Goal: Task Accomplishment & Management: Use online tool/utility

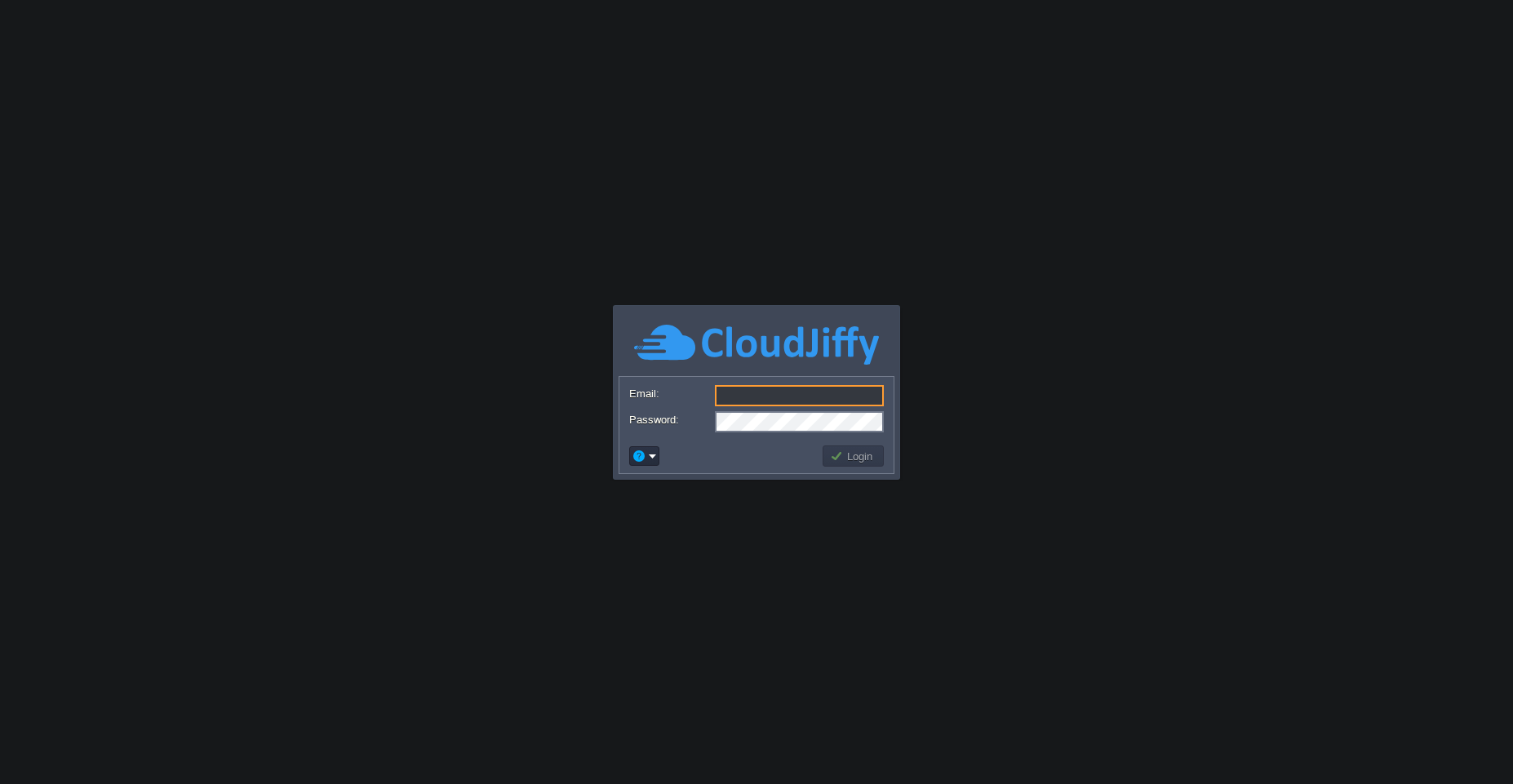
type input "[EMAIL_ADDRESS][PERSON_NAME][DOMAIN_NAME]"
click at [850, 469] on div "Login" at bounding box center [756, 456] width 274 height 34
click at [851, 463] on button "Login" at bounding box center [853, 456] width 48 height 15
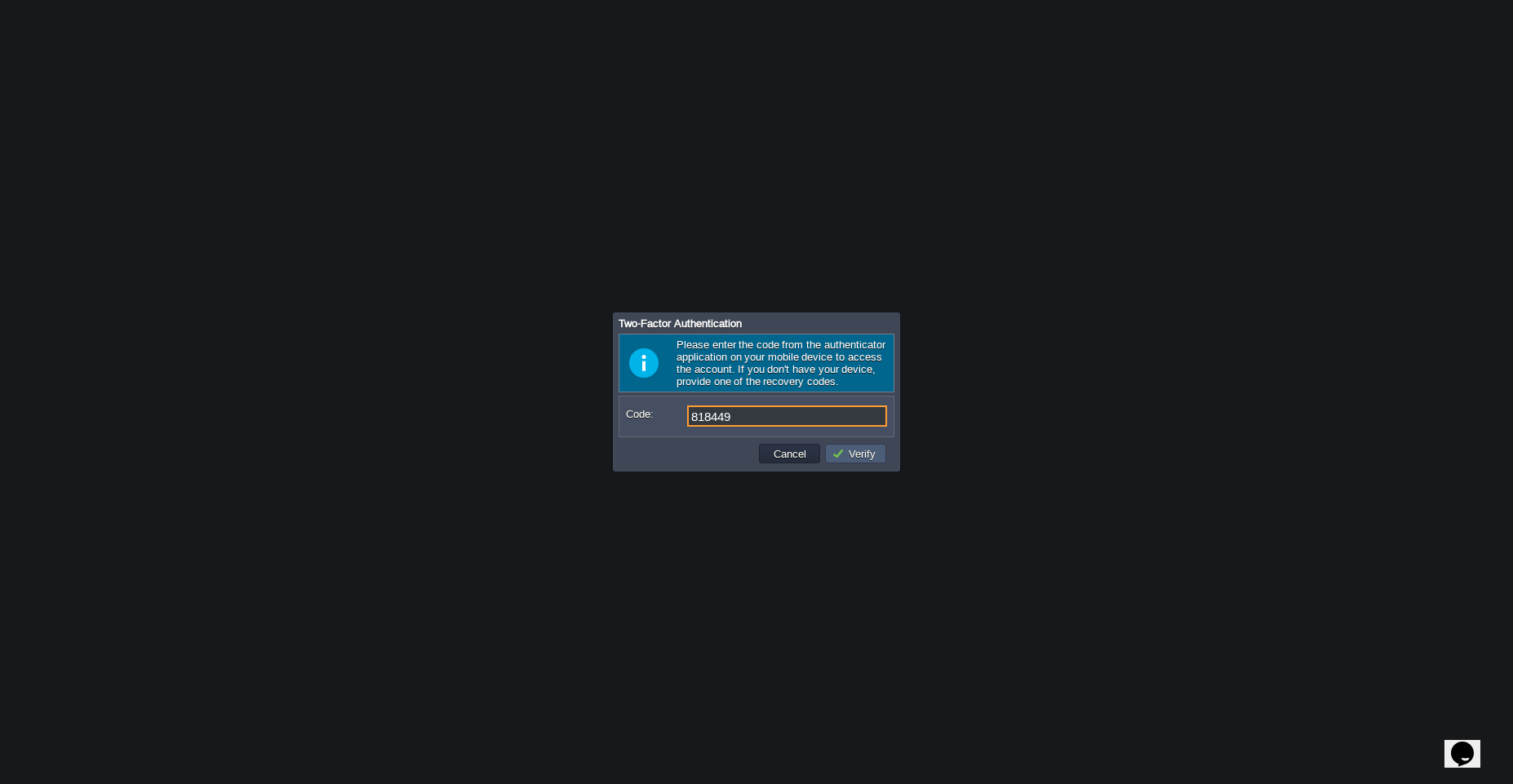
type input "818449"
click at [872, 460] on button "Verify" at bounding box center [855, 453] width 49 height 15
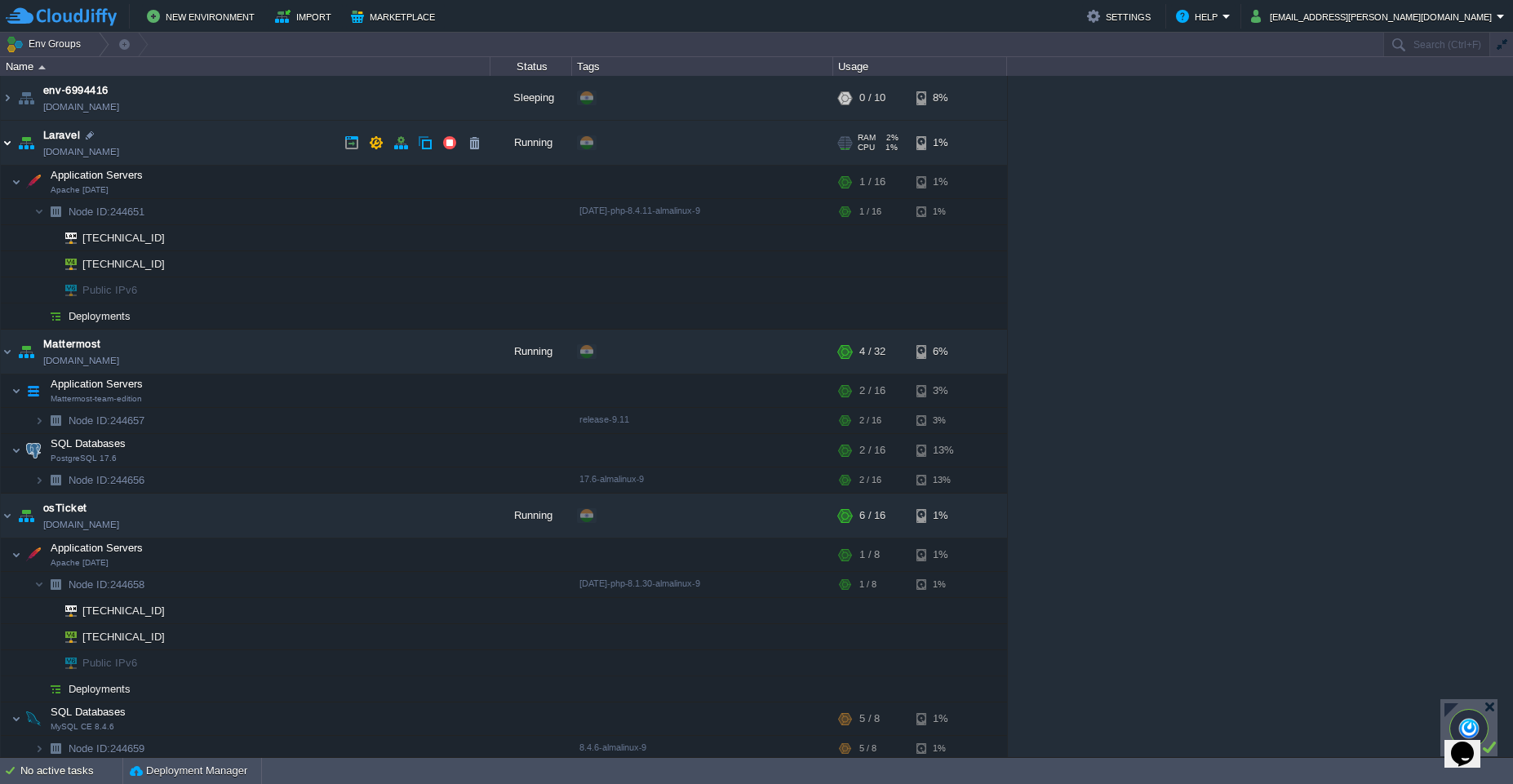
click at [8, 150] on img at bounding box center [7, 142] width 13 height 44
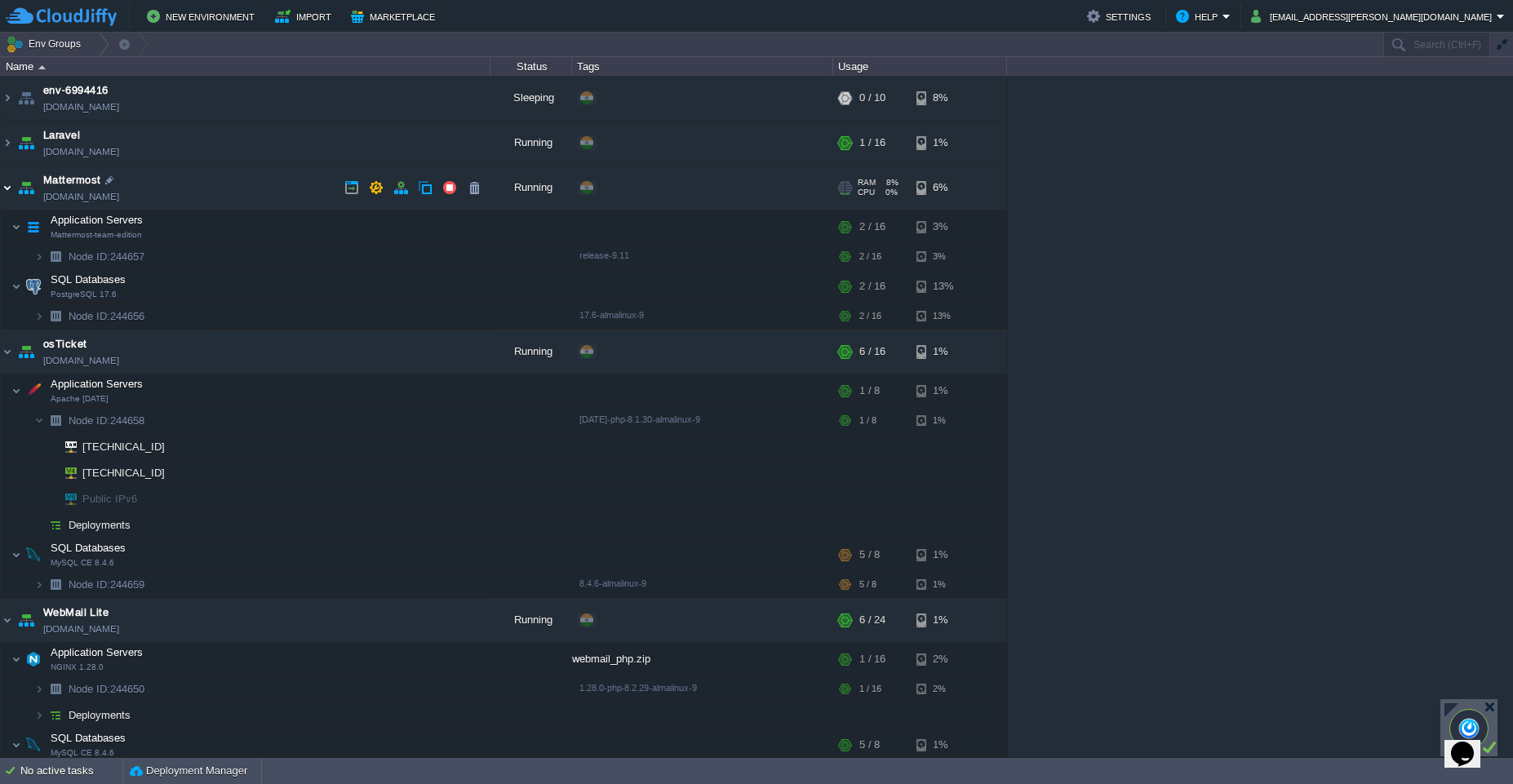
click at [8, 190] on img at bounding box center [7, 187] width 13 height 44
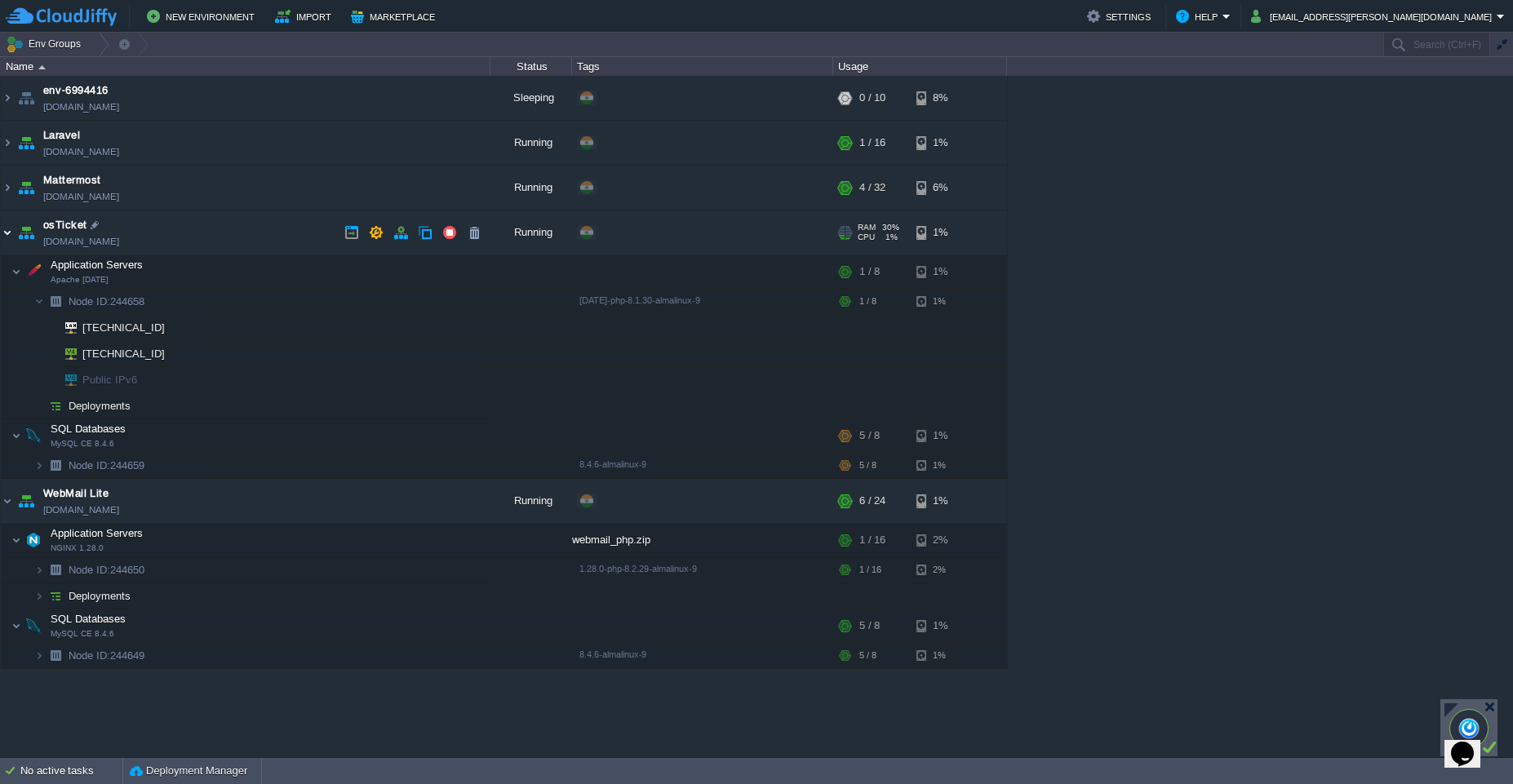
click at [1, 234] on img at bounding box center [7, 232] width 13 height 44
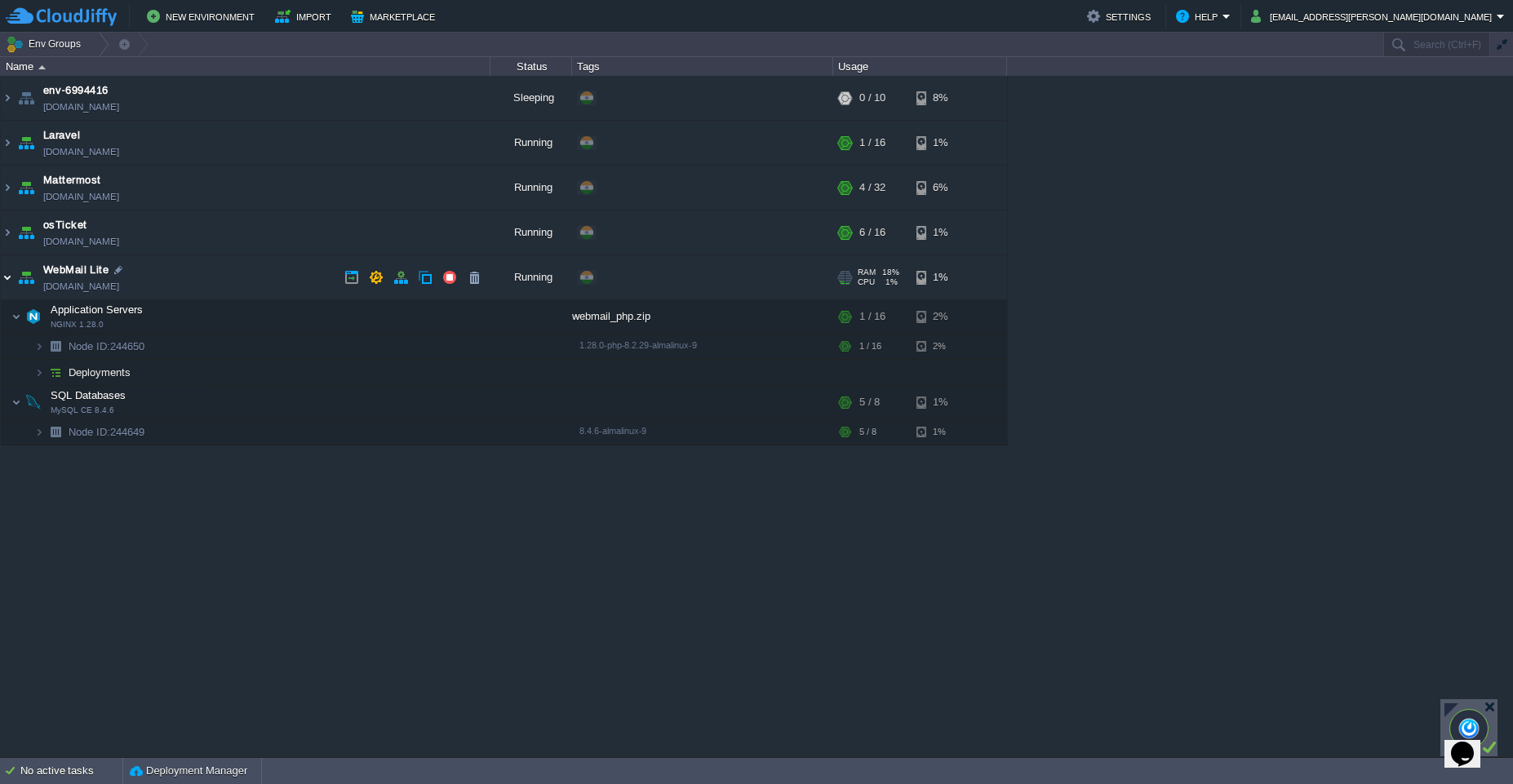
click at [6, 281] on img at bounding box center [7, 277] width 13 height 44
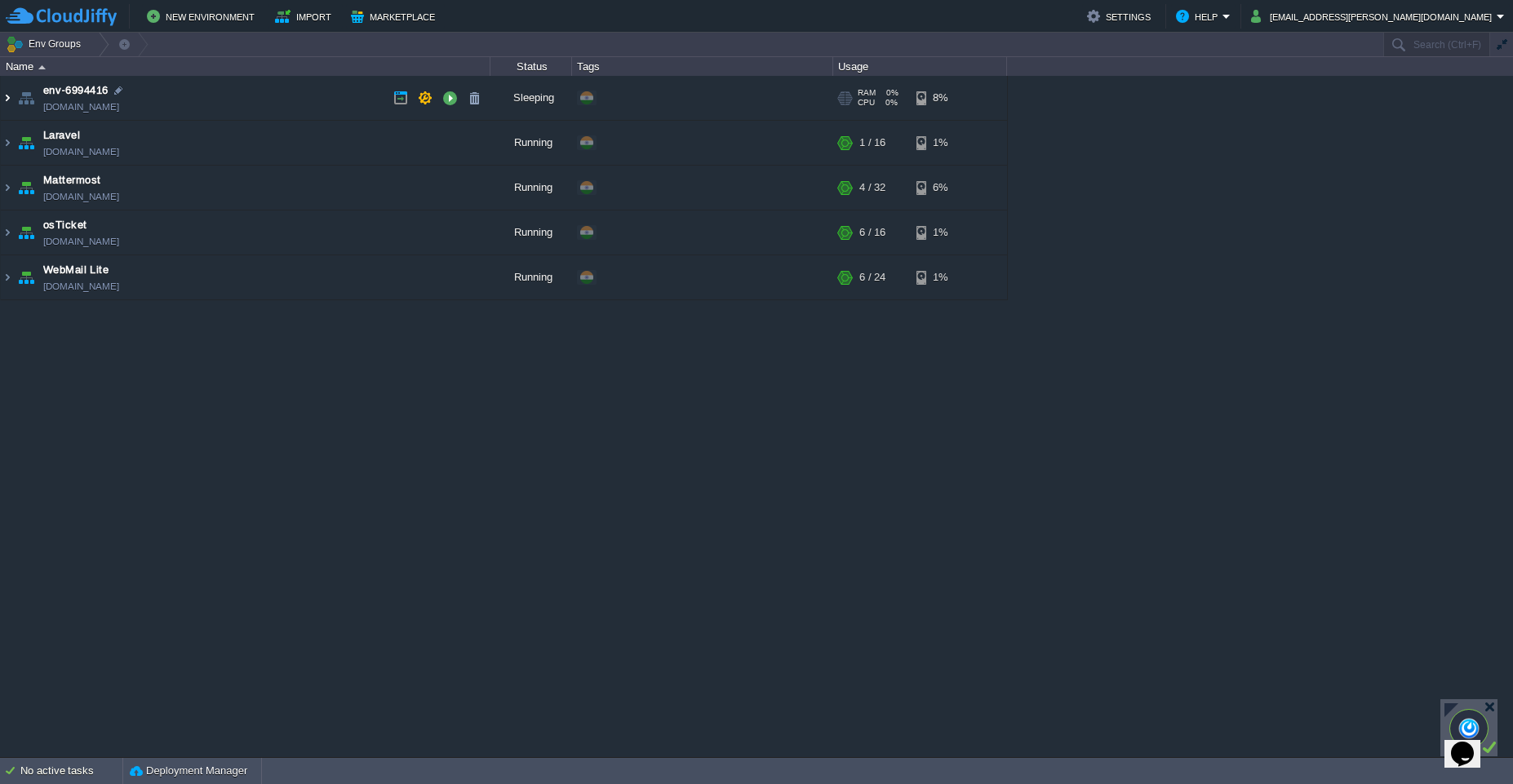
click at [10, 97] on img at bounding box center [7, 97] width 13 height 44
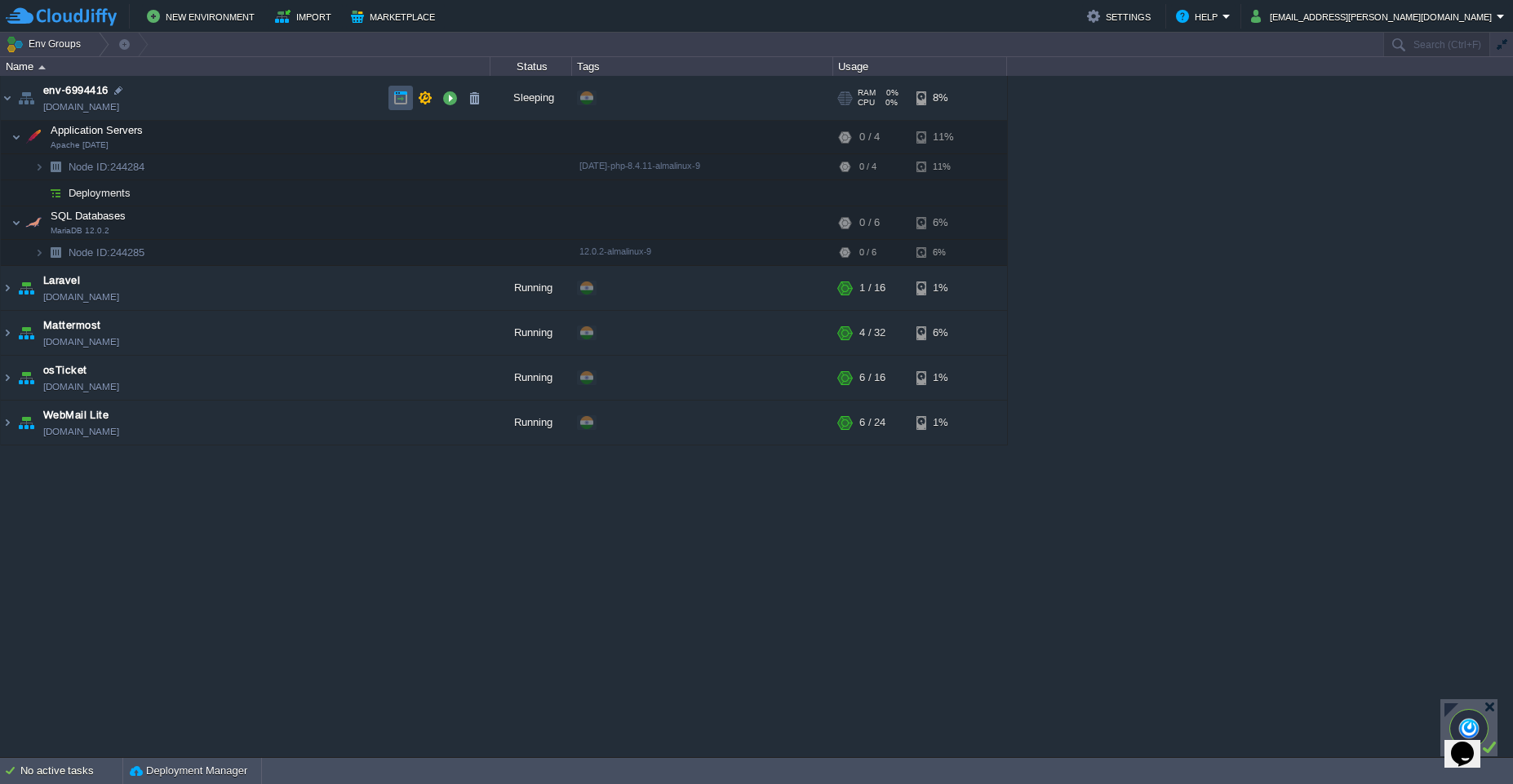
click at [399, 100] on button "button" at bounding box center [400, 97] width 15 height 15
click at [449, 101] on button "button" at bounding box center [449, 97] width 15 height 15
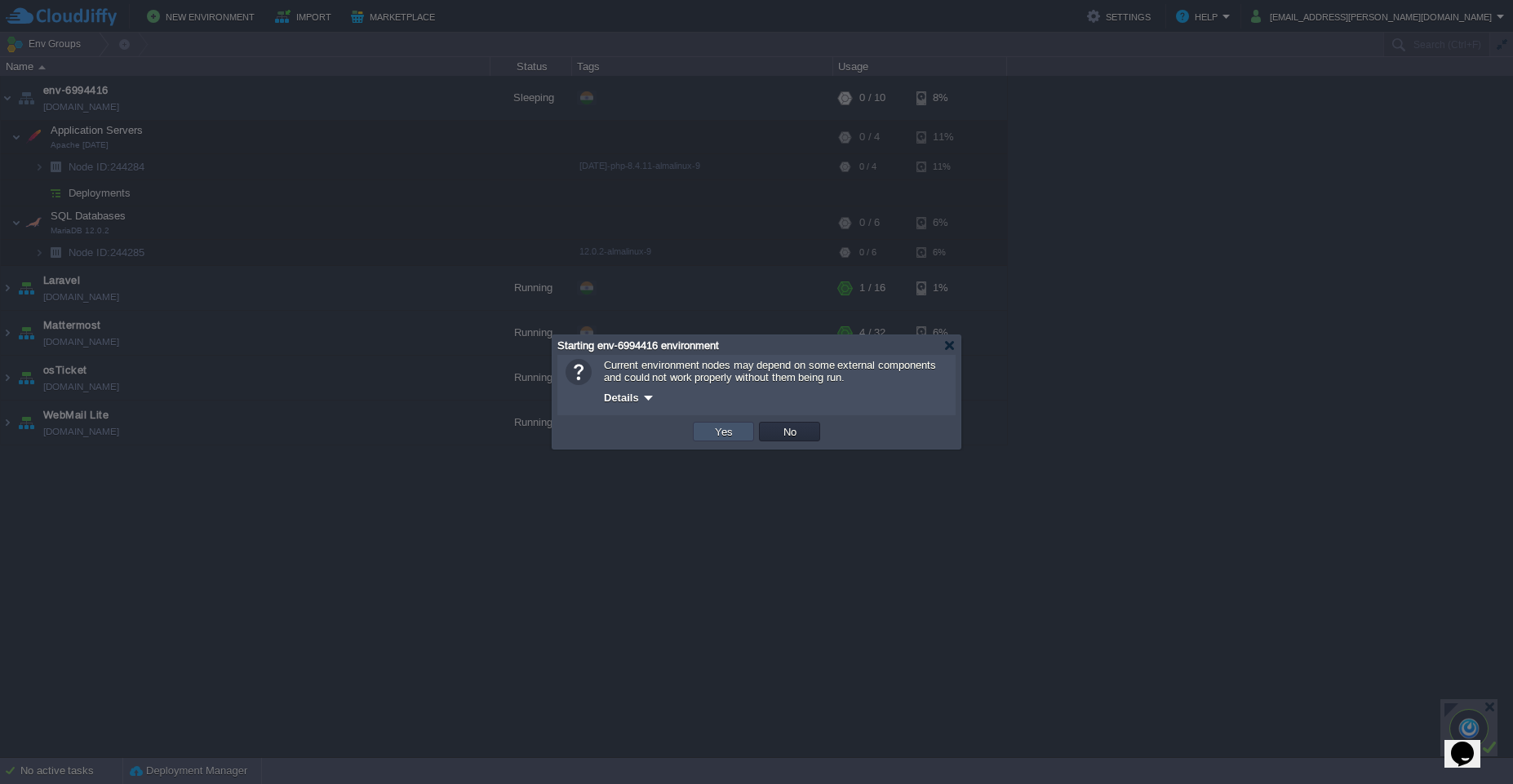
click at [716, 433] on button "Yes" at bounding box center [724, 431] width 27 height 15
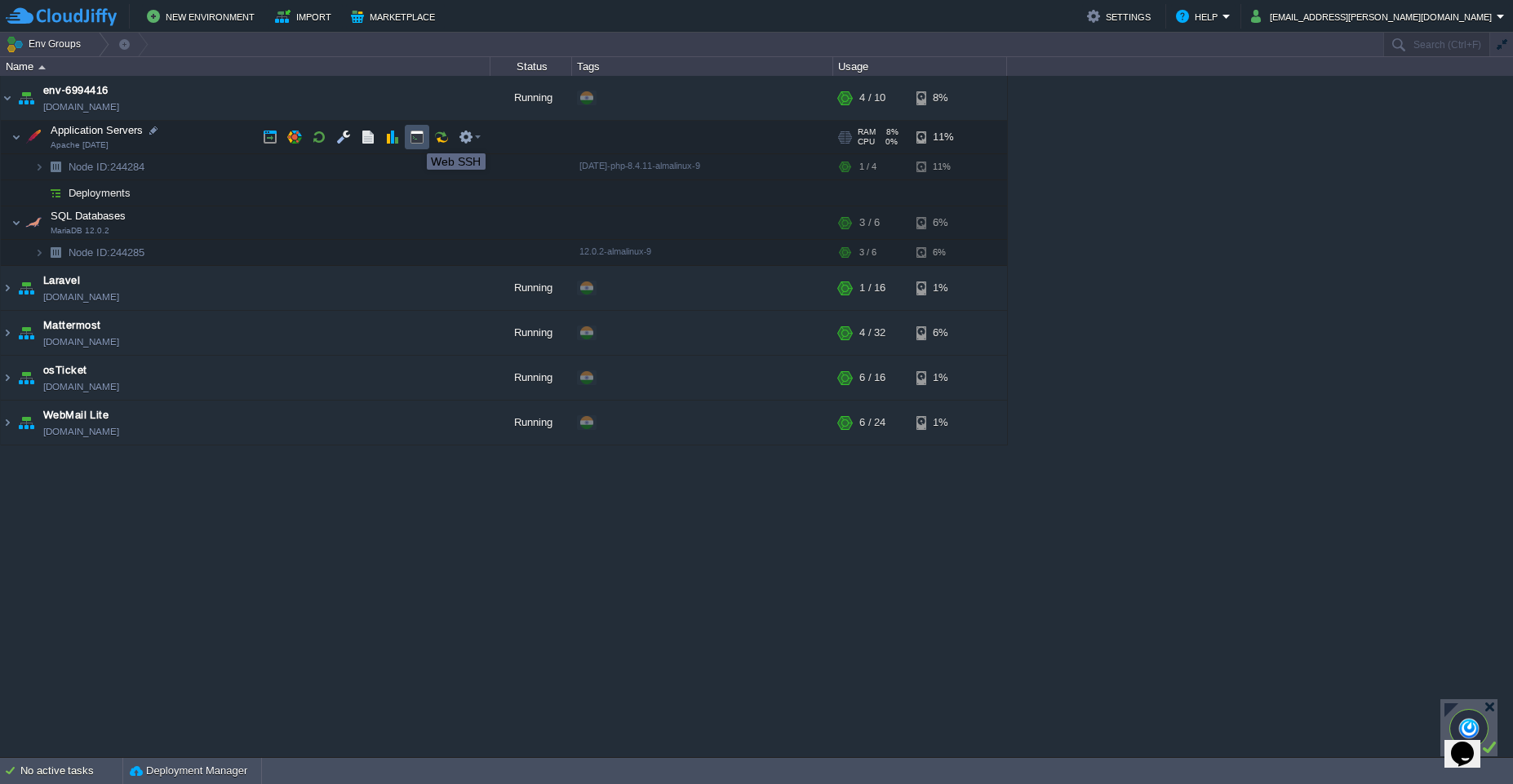
click at [414, 138] on button "button" at bounding box center [416, 136] width 15 height 15
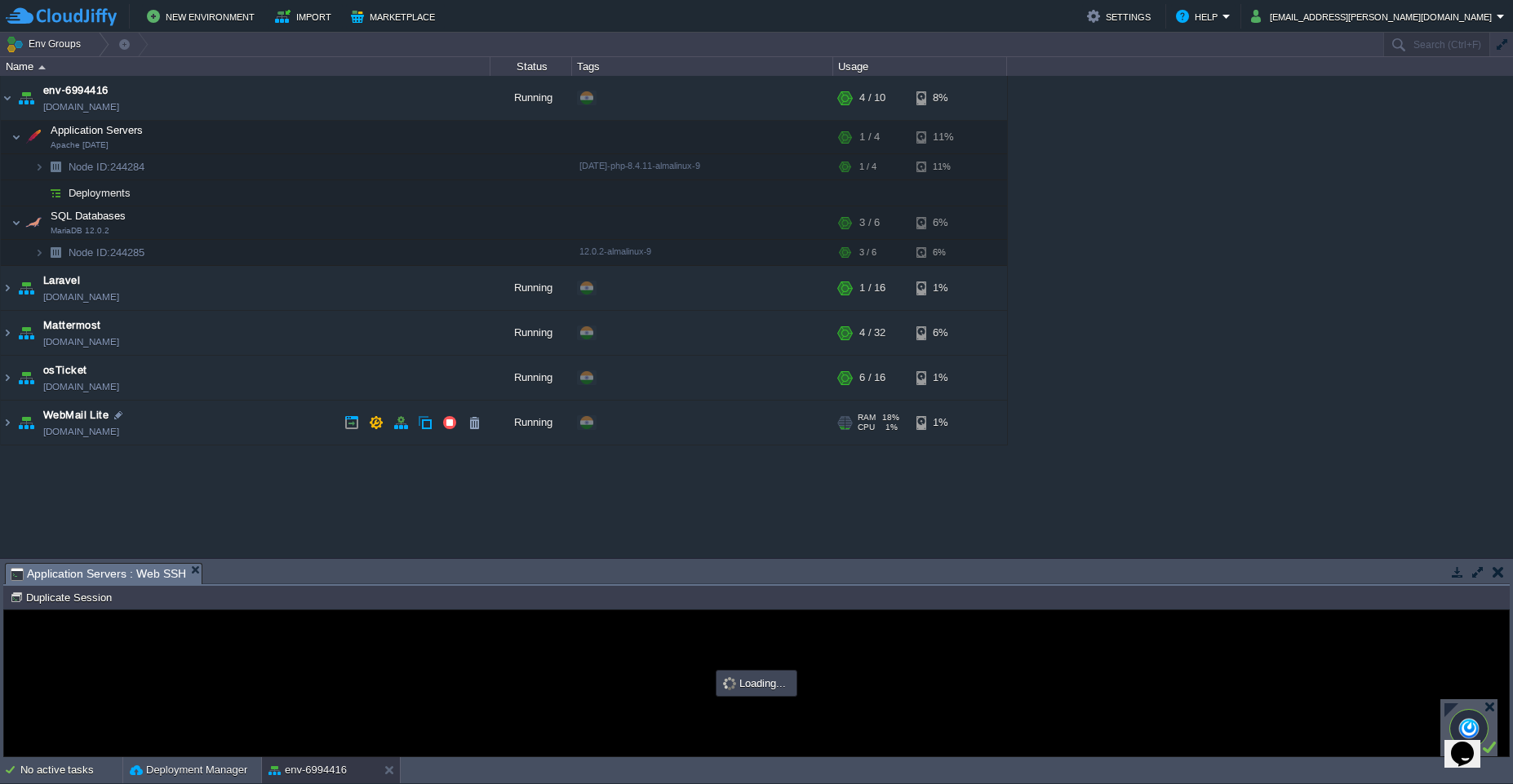
type input "#000000"
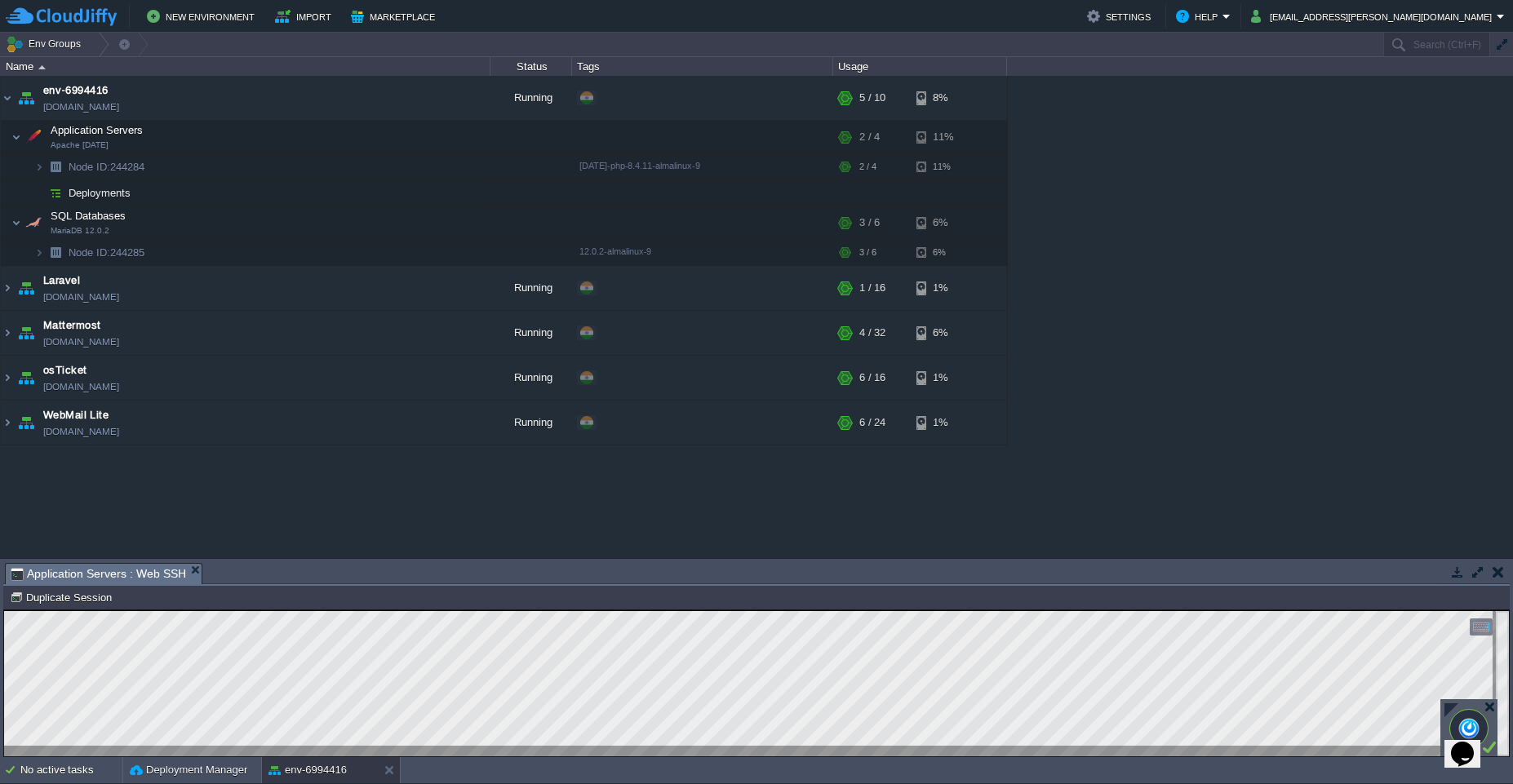
click at [1479, 575] on button "button" at bounding box center [1477, 572] width 15 height 15
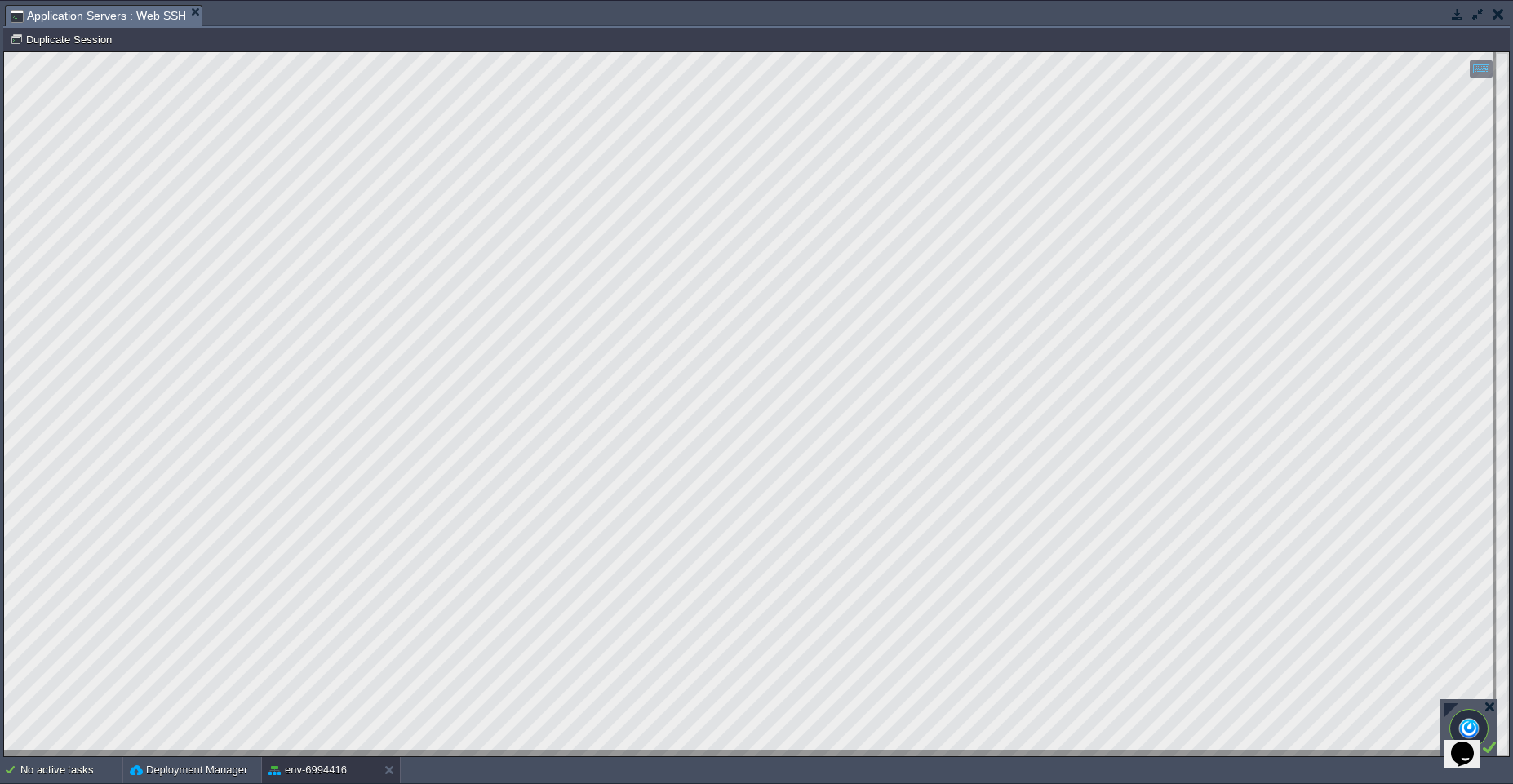
click at [1457, 21] on td at bounding box center [1456, 14] width 20 height 19
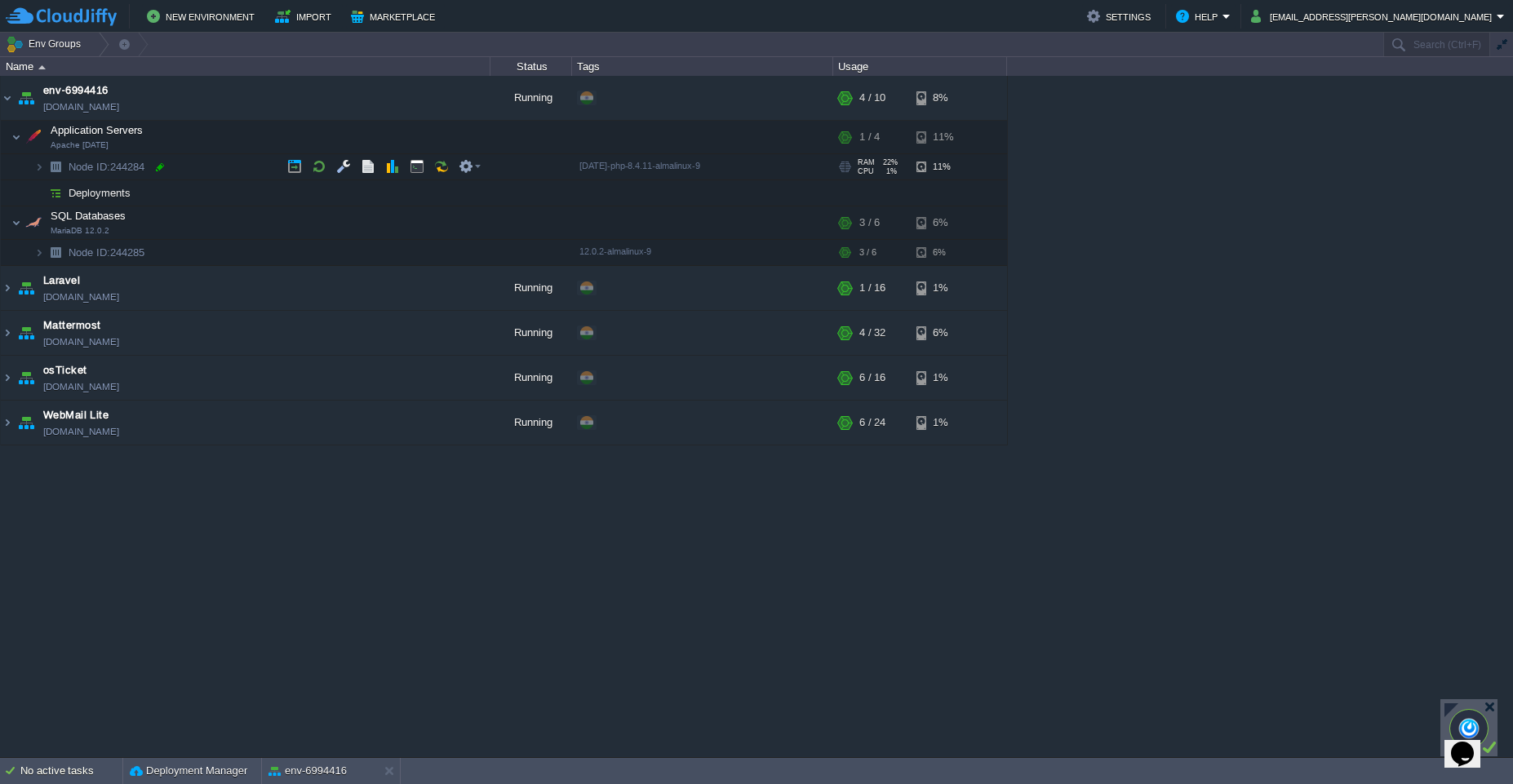
click at [158, 168] on div at bounding box center [160, 167] width 15 height 15
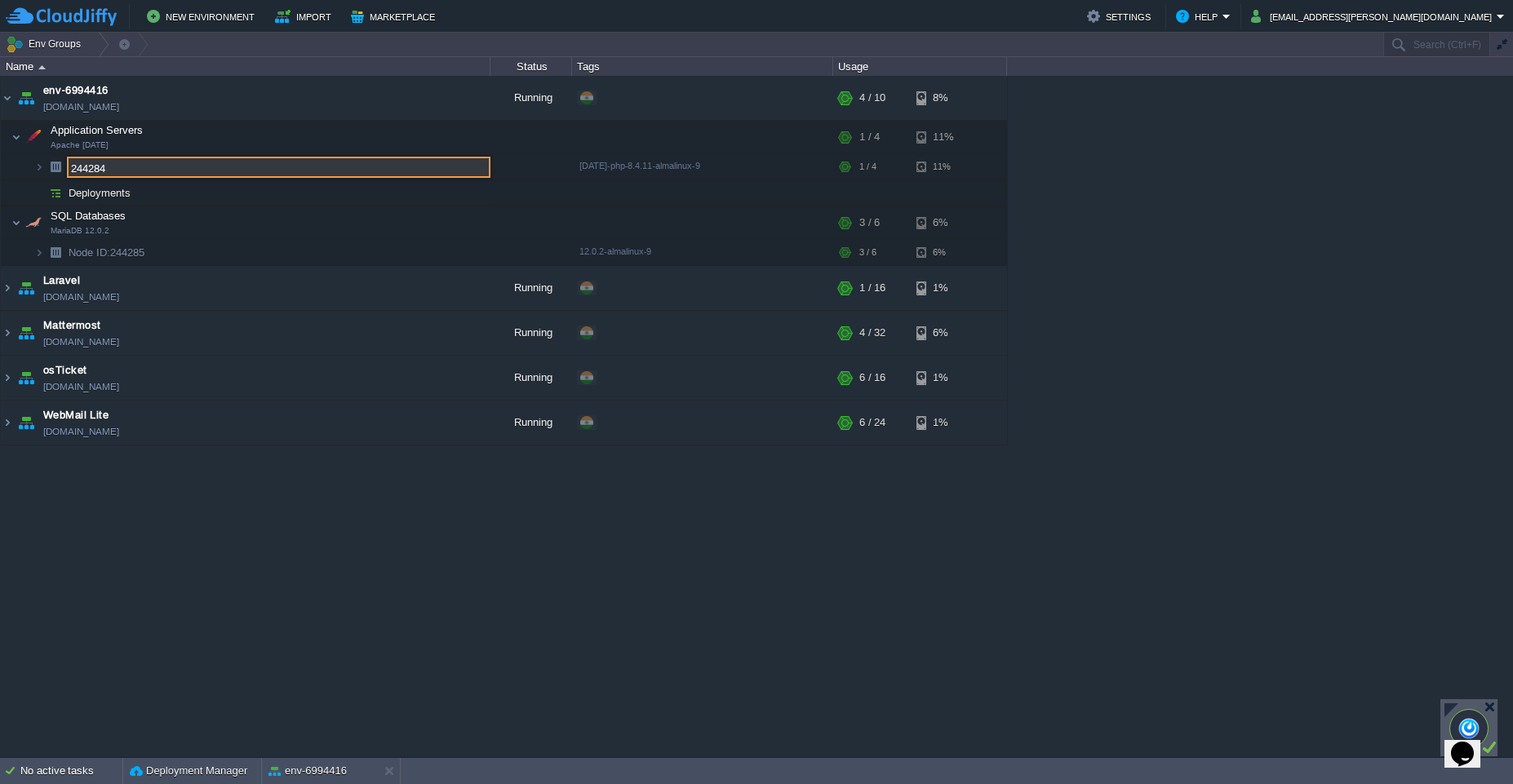
click at [123, 173] on input "244284" at bounding box center [279, 168] width 424 height 21
drag, startPoint x: 128, startPoint y: 169, endPoint x: 75, endPoint y: 172, distance: 53.1
click at [75, 172] on input "244284" at bounding box center [279, 168] width 424 height 21
click at [135, 168] on input "244284" at bounding box center [279, 168] width 424 height 21
drag, startPoint x: 69, startPoint y: 171, endPoint x: 58, endPoint y: 171, distance: 11.0
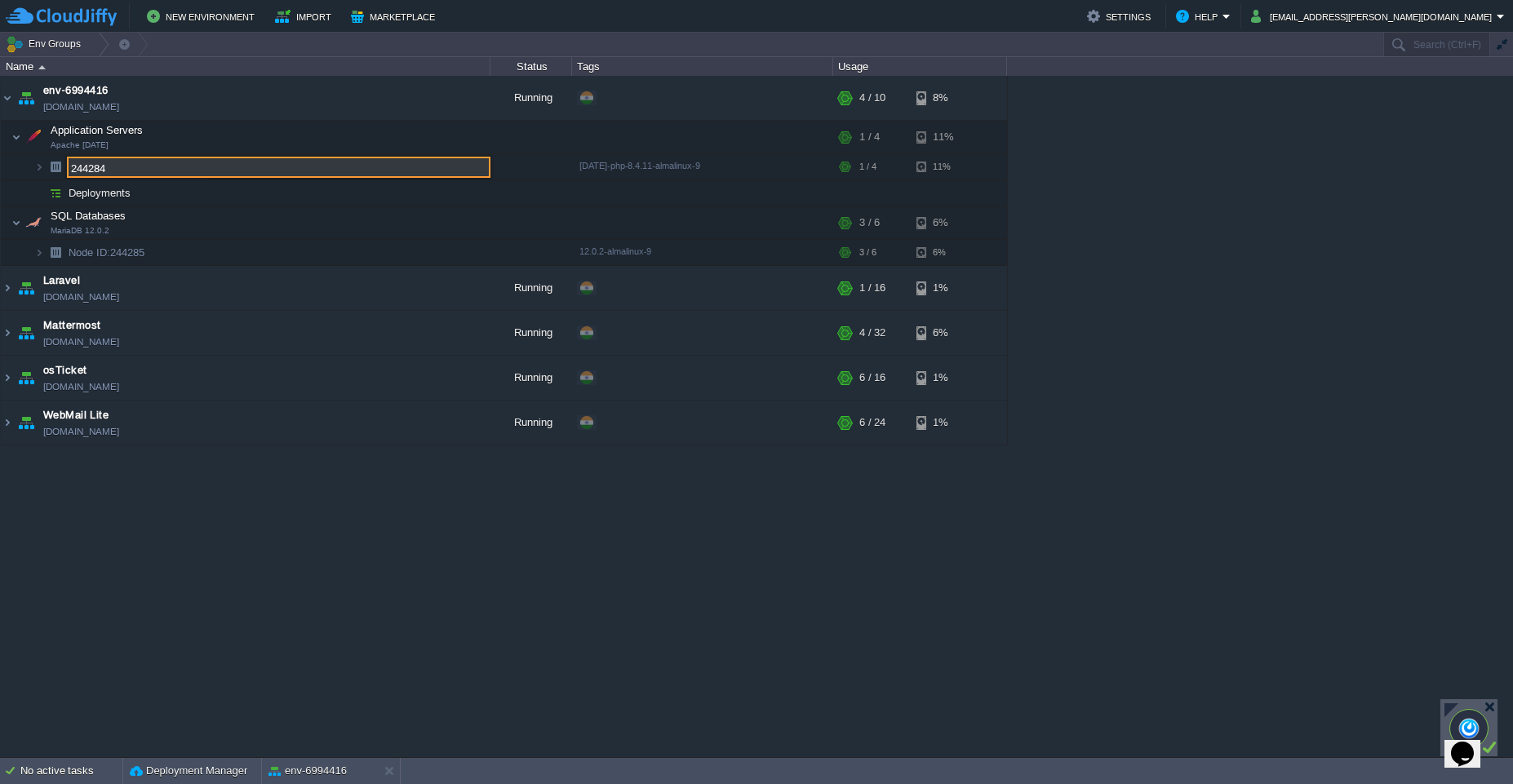
click at [58, 171] on div "env-6994416 env-6994416.cloudjiffy.net Running + Add to Env Group RAM 30% CPU 1…" at bounding box center [756, 416] width 1513 height 681
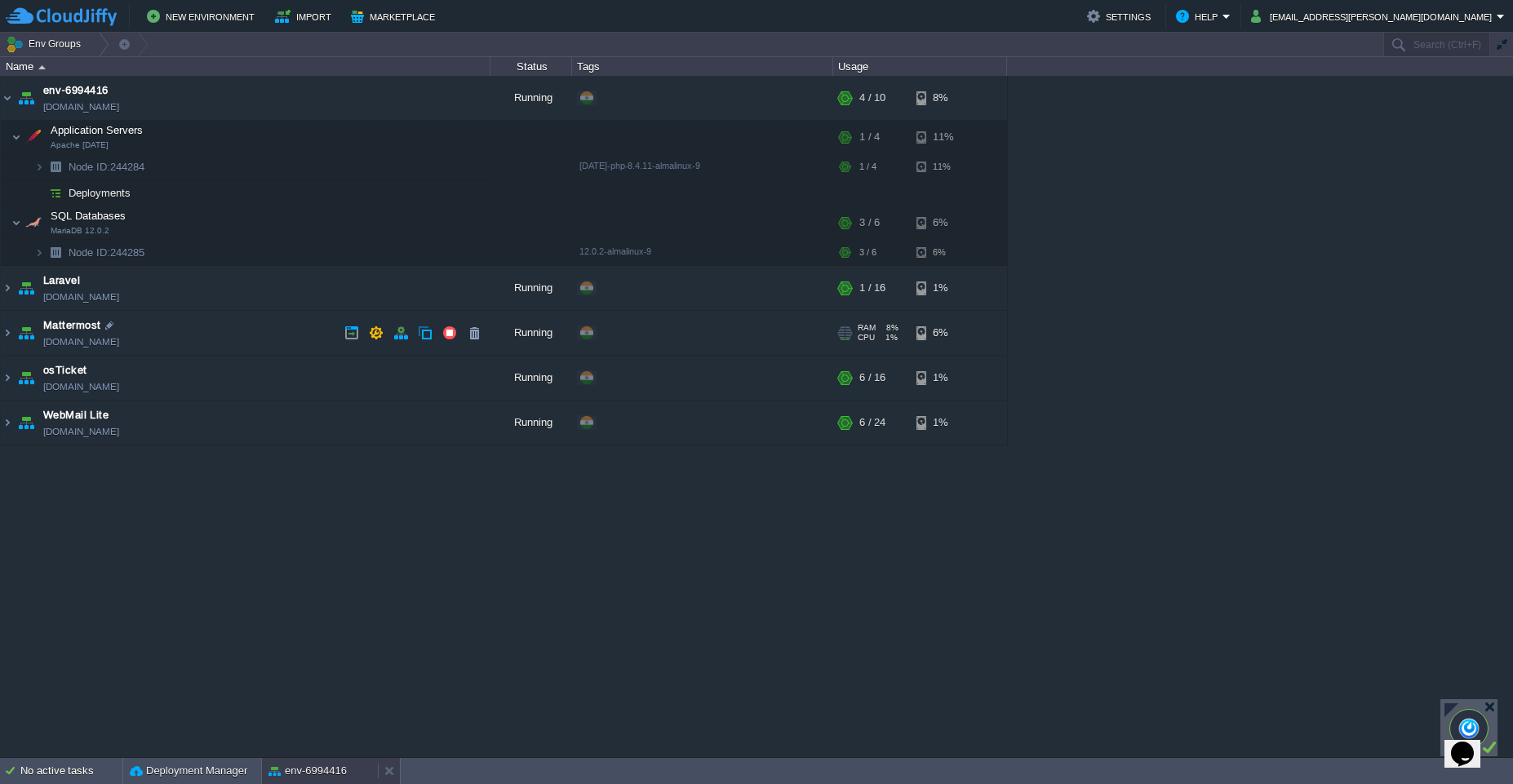
click at [354, 769] on div "env-6994416" at bounding box center [320, 770] width 116 height 26
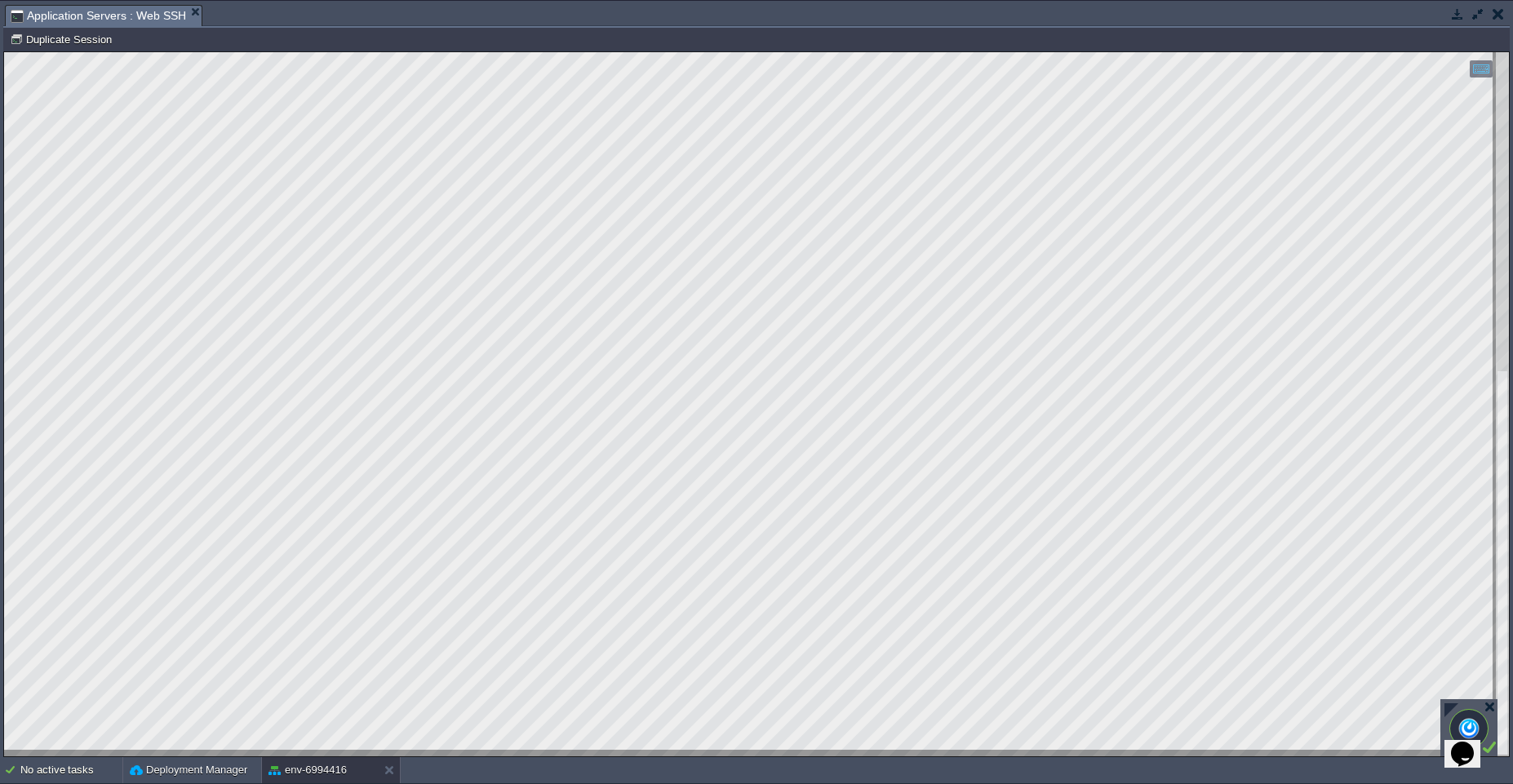
click at [1479, 15] on button "button" at bounding box center [1477, 14] width 15 height 15
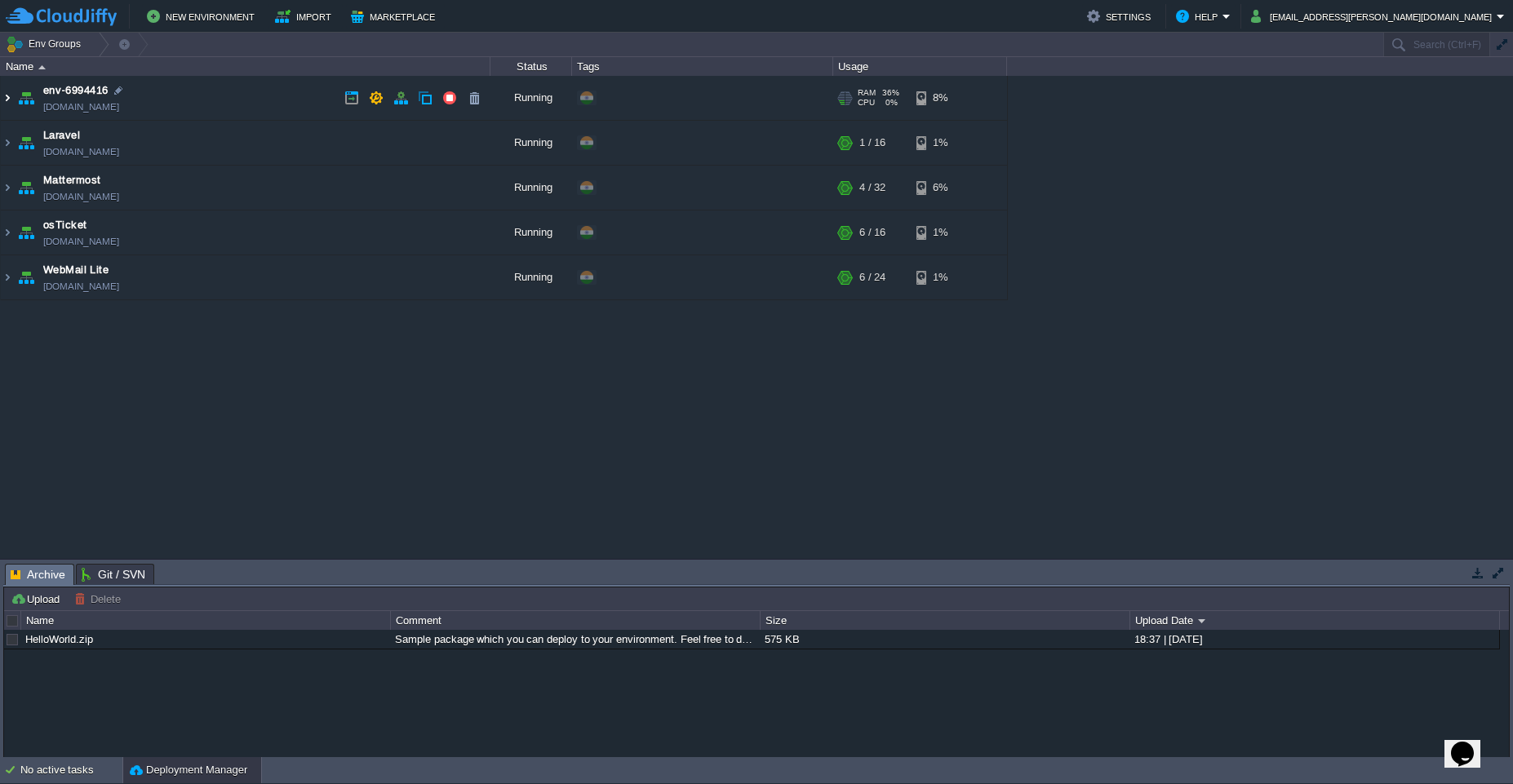
click at [10, 103] on img at bounding box center [7, 97] width 13 height 44
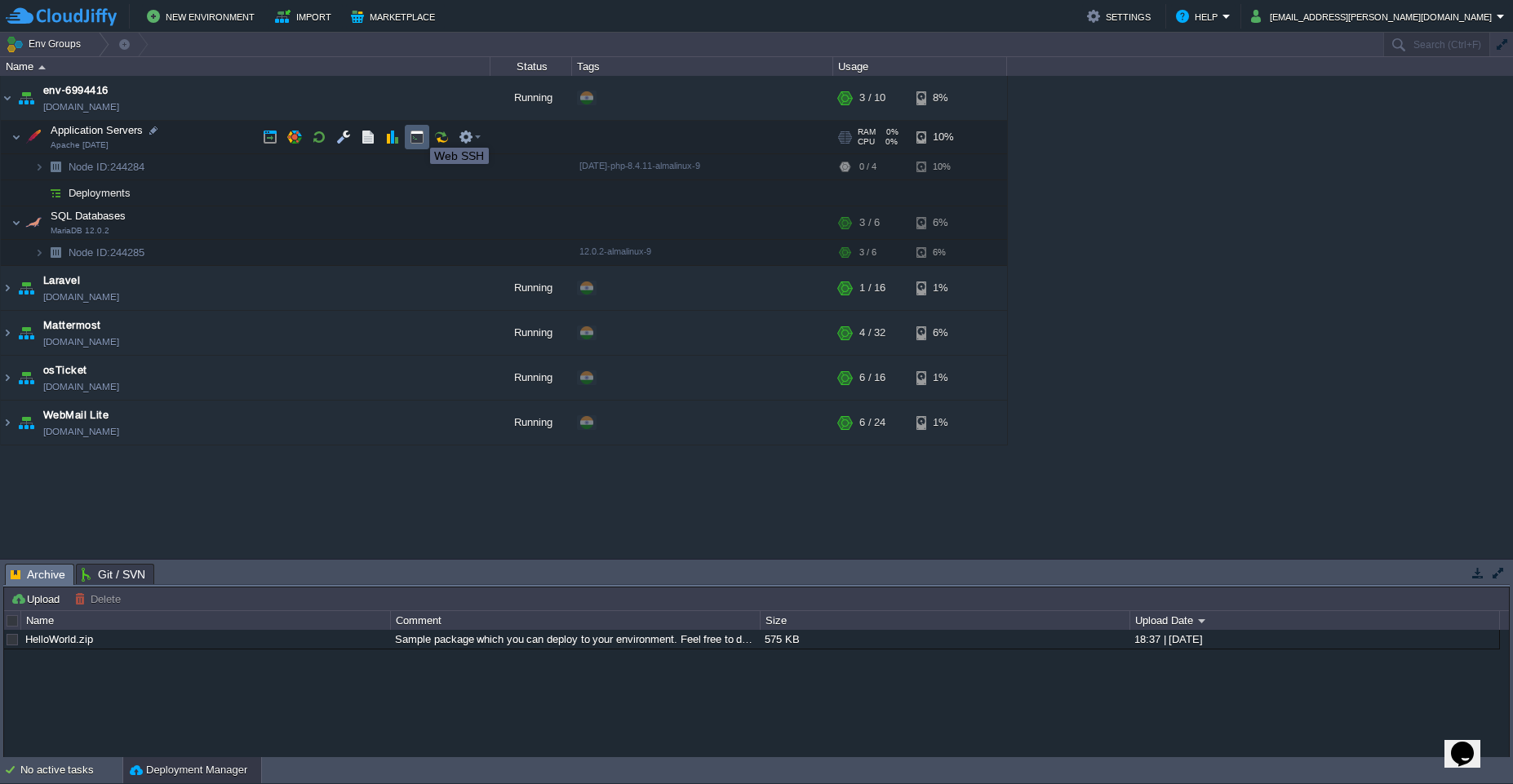
click at [414, 137] on button "button" at bounding box center [416, 136] width 15 height 15
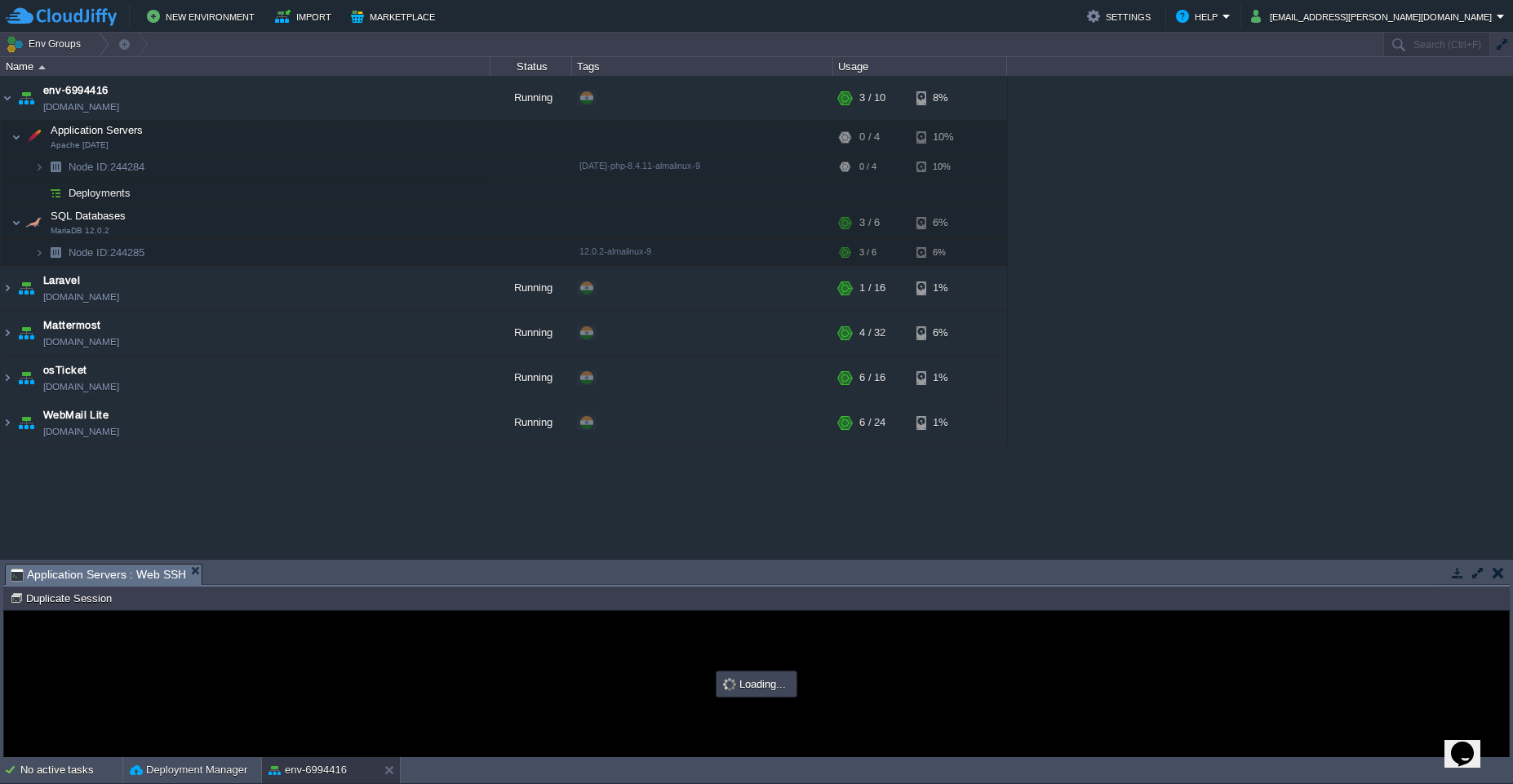
type input "#000000"
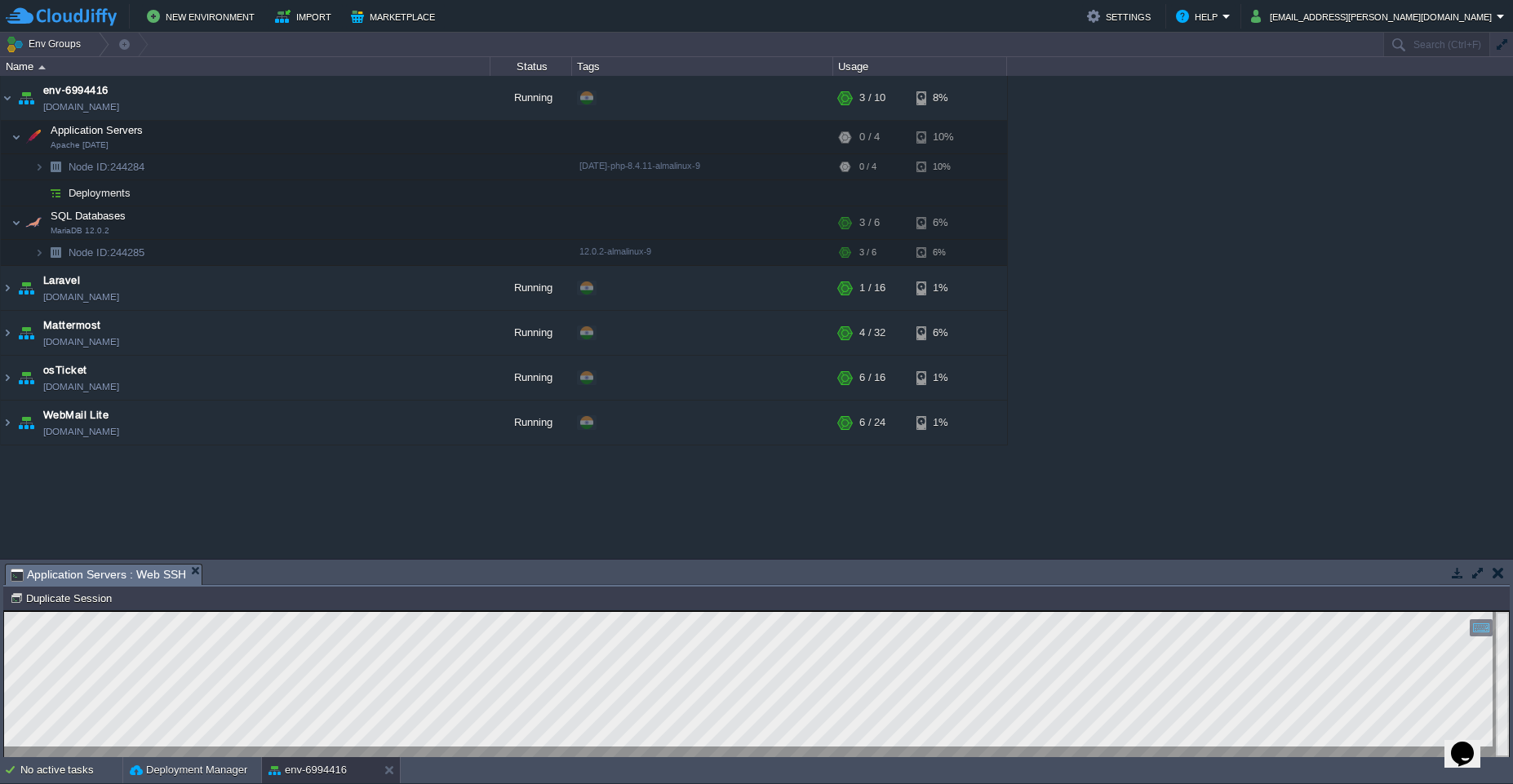
click at [1474, 576] on button "button" at bounding box center [1477, 572] width 15 height 15
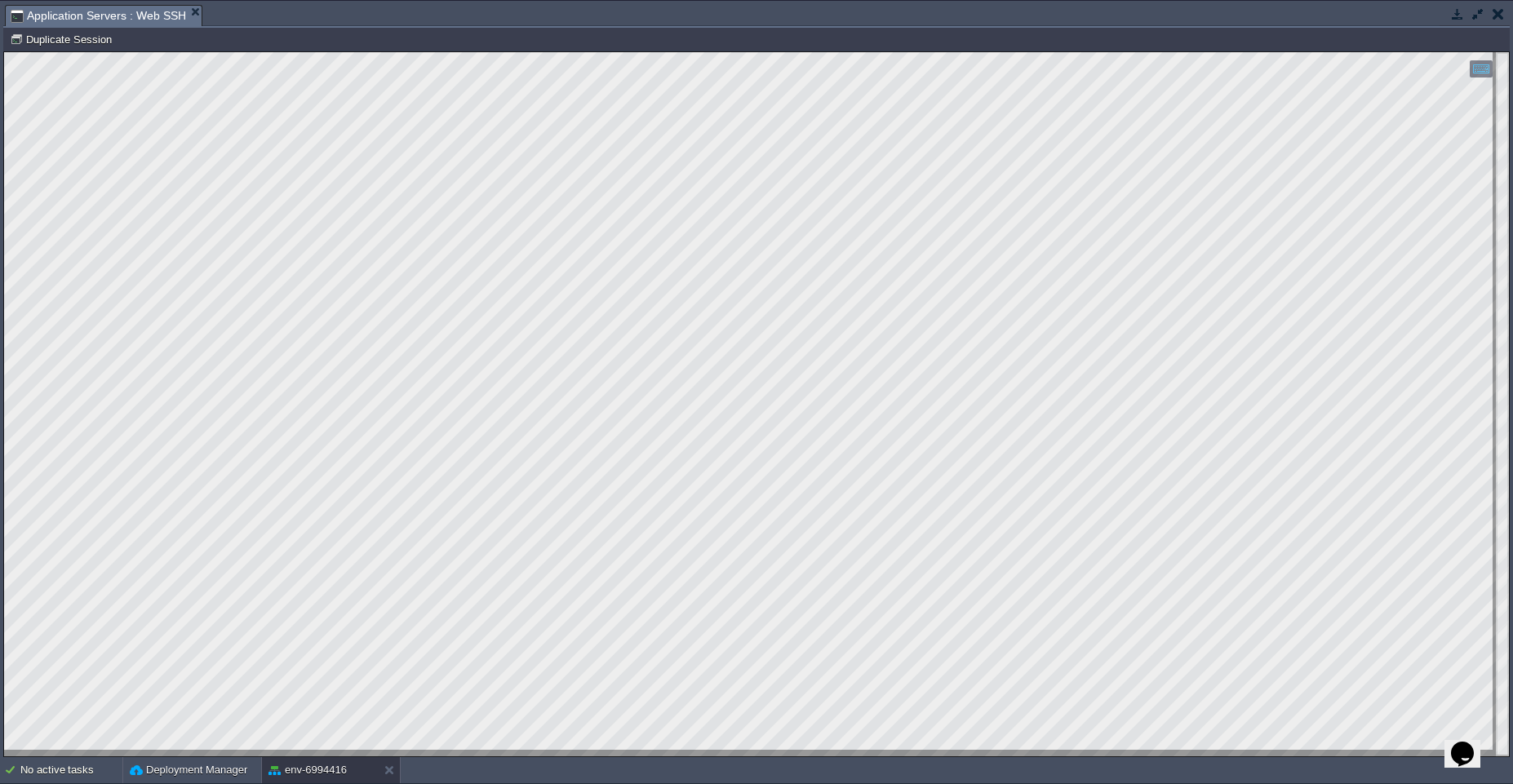
click at [1497, 19] on button "button" at bounding box center [1498, 14] width 12 height 15
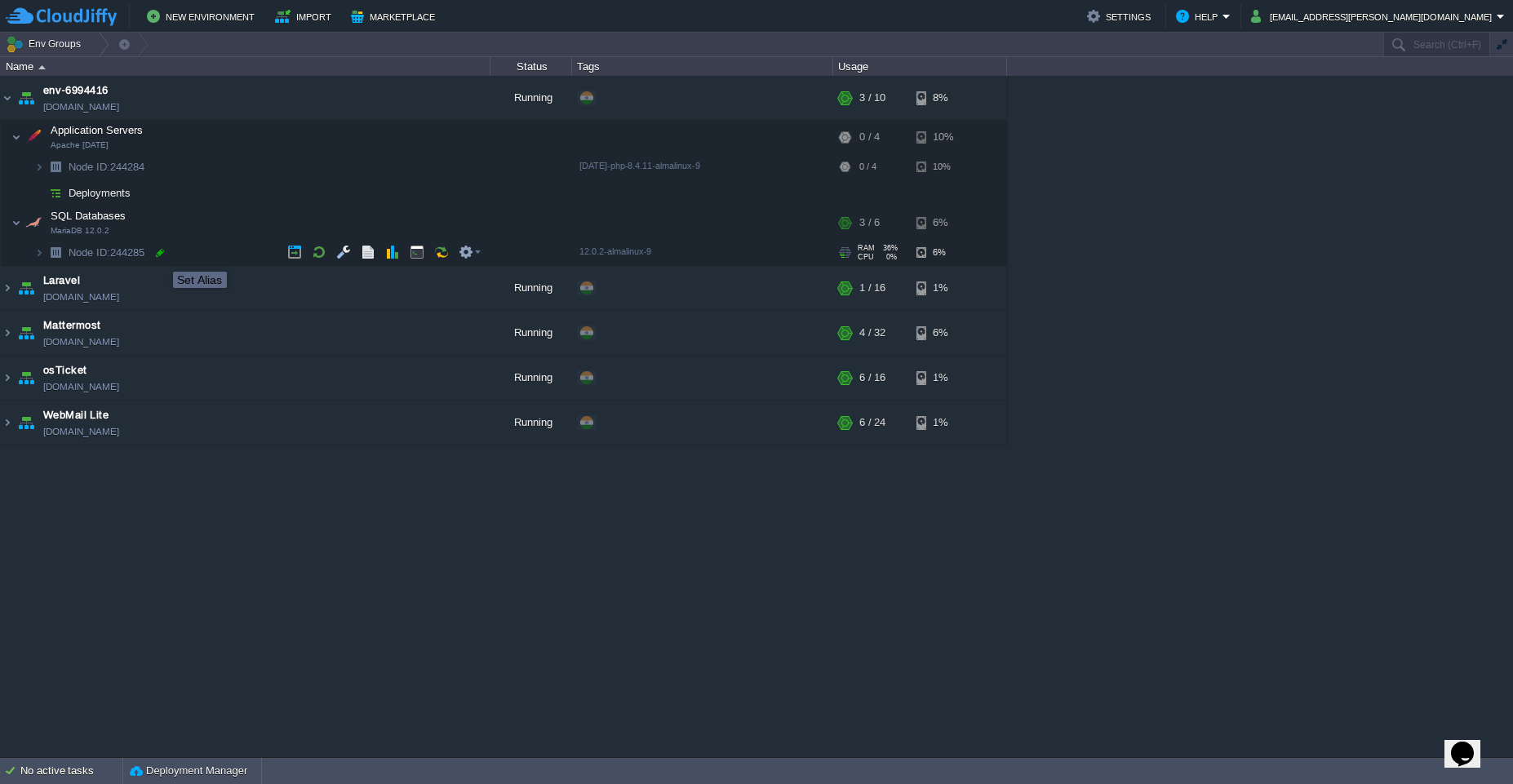
click at [161, 257] on div at bounding box center [160, 252] width 15 height 15
click at [133, 257] on input "244285" at bounding box center [279, 253] width 424 height 21
drag, startPoint x: 134, startPoint y: 258, endPoint x: 84, endPoint y: 259, distance: 50.0
click at [84, 259] on input "244285" at bounding box center [279, 253] width 424 height 21
click at [128, 257] on input "244285" at bounding box center [279, 253] width 424 height 21
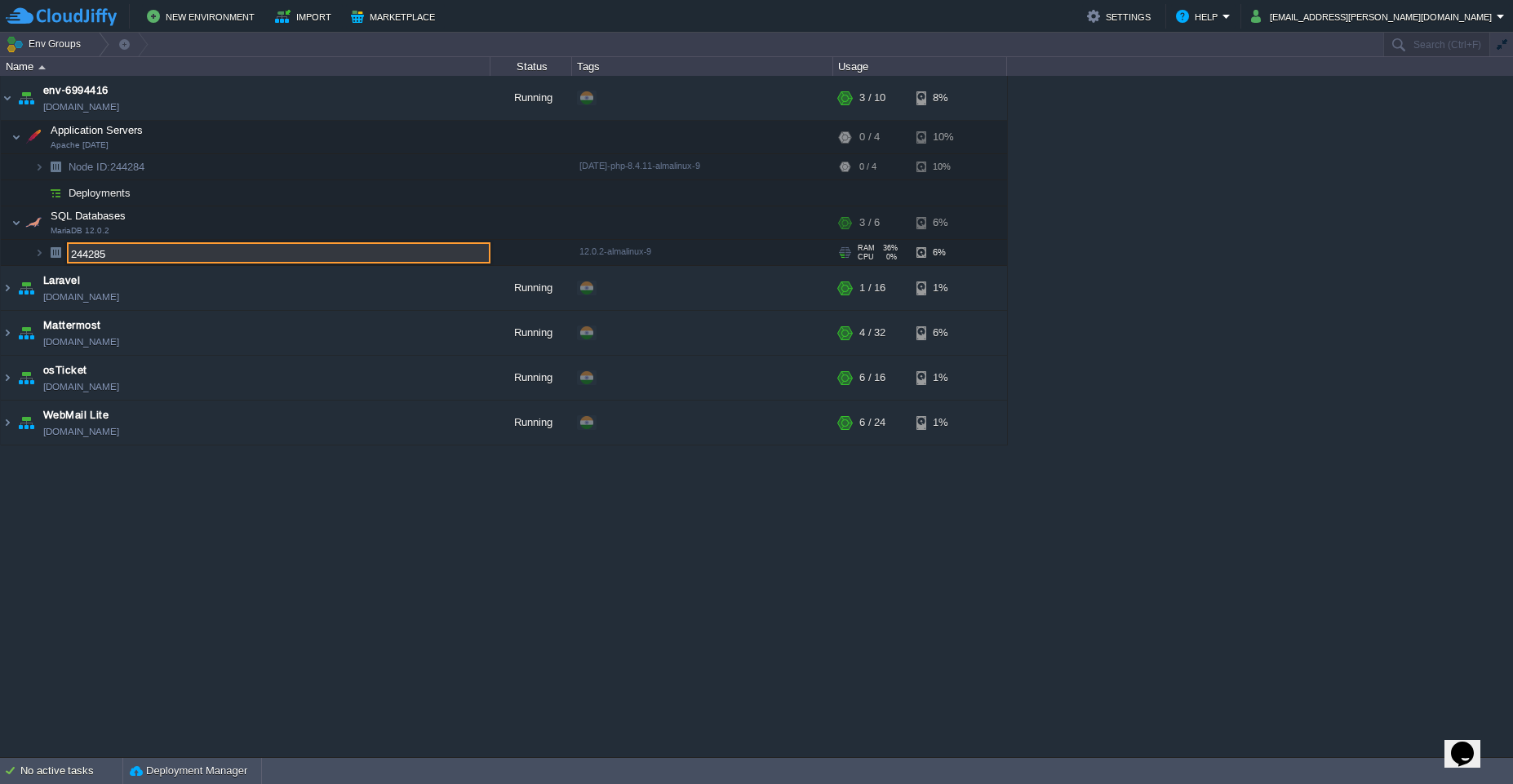
drag, startPoint x: 119, startPoint y: 250, endPoint x: 57, endPoint y: 255, distance: 62.2
click at [57, 255] on div "env-6994416 [DOMAIN_NAME] Running + Add to Env Group RAM 36% CPU 0% 3 / 10 8% A…" at bounding box center [756, 416] width 1513 height 681
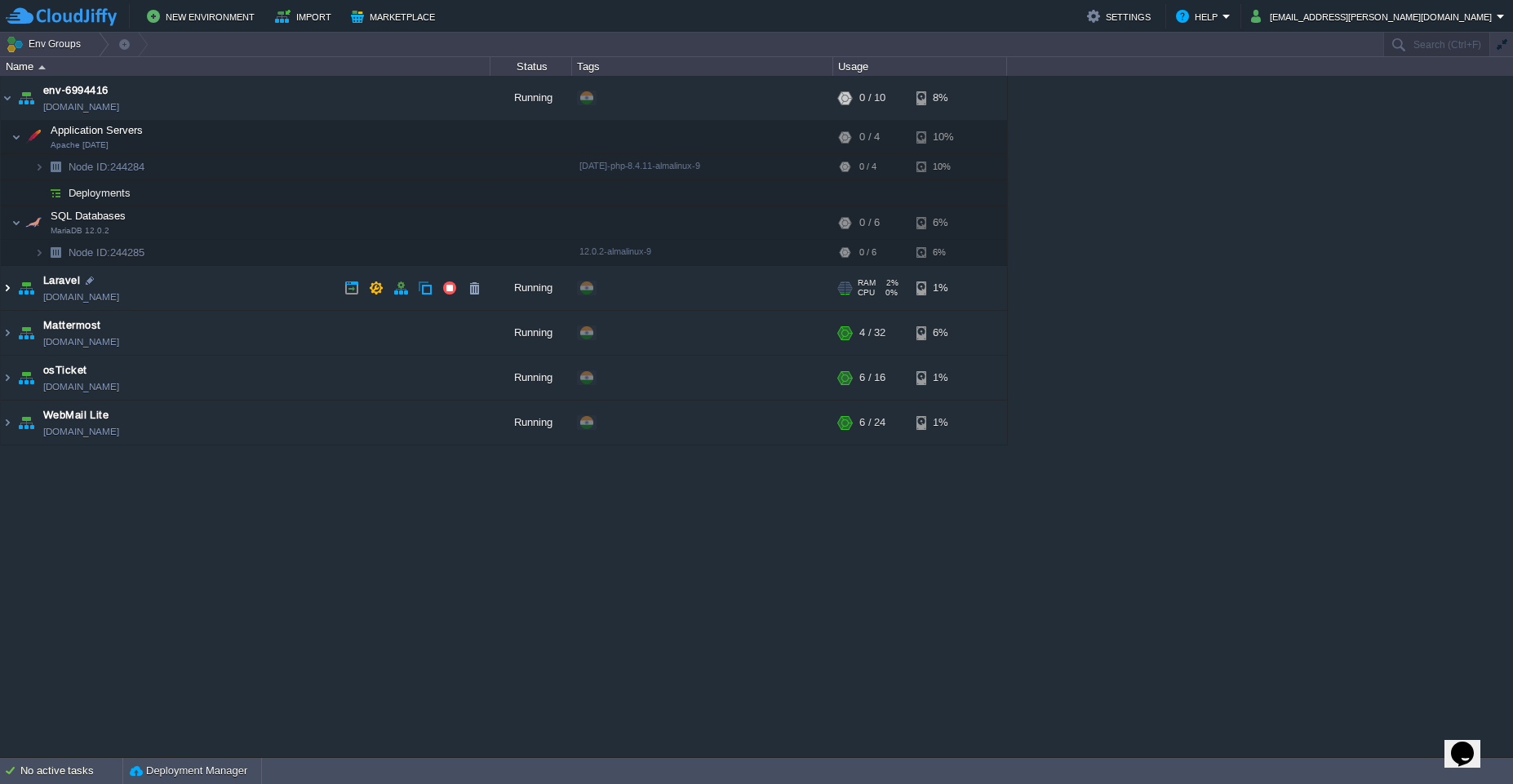
click at [10, 291] on img at bounding box center [7, 287] width 13 height 44
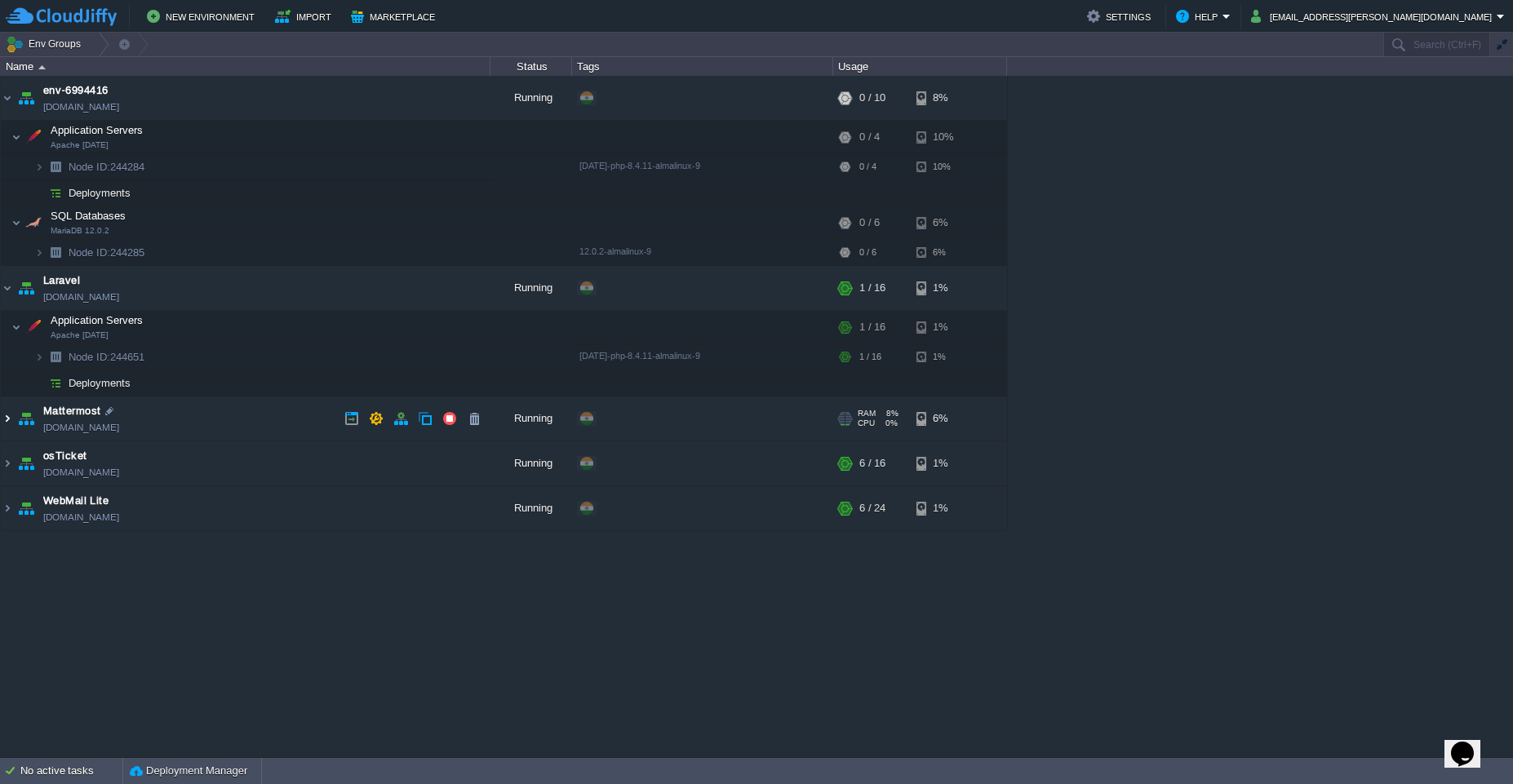
click at [10, 425] on img at bounding box center [7, 418] width 13 height 44
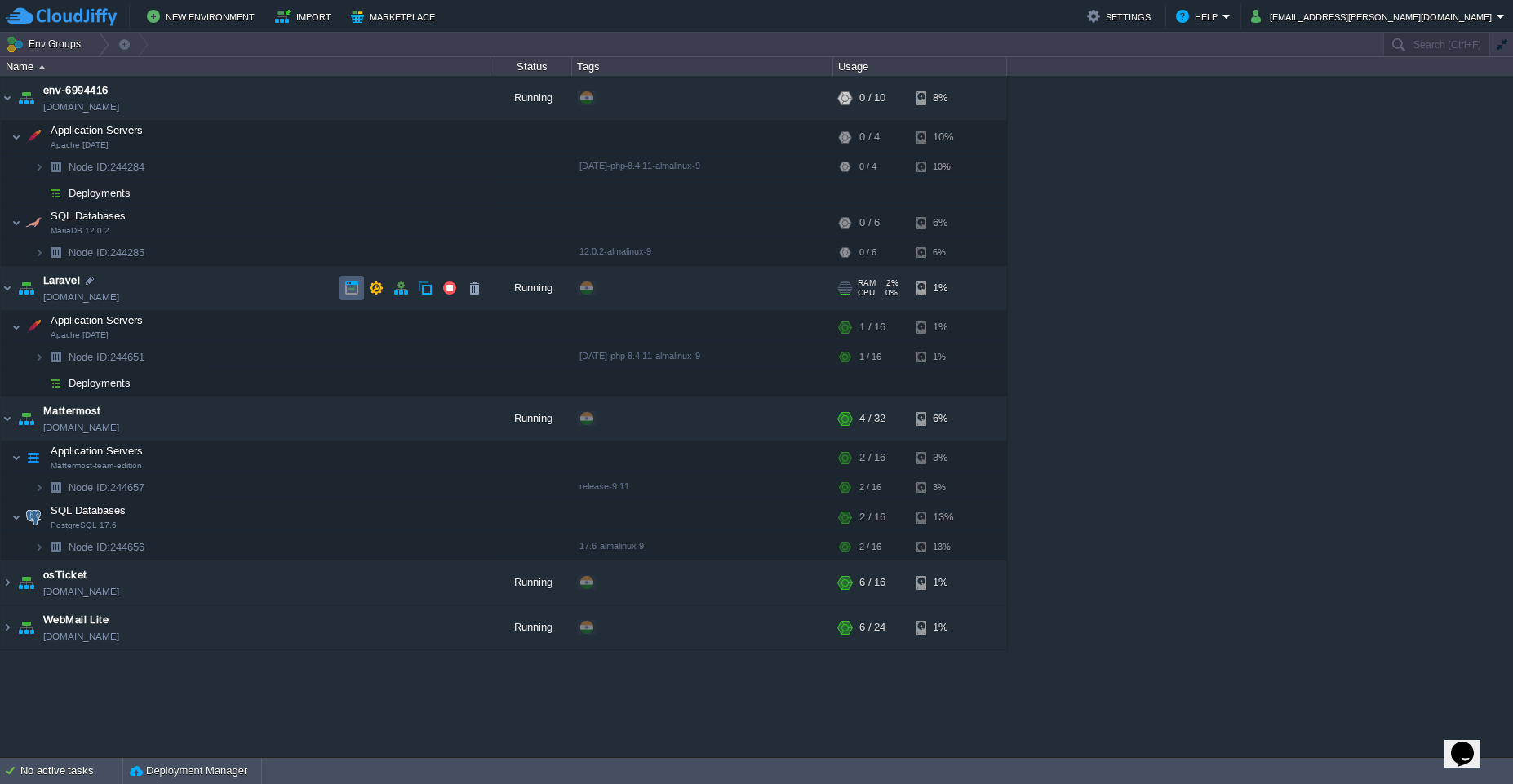
click at [353, 294] on button "button" at bounding box center [351, 287] width 15 height 15
click at [347, 425] on button "button" at bounding box center [351, 418] width 15 height 15
click at [351, 589] on button "button" at bounding box center [351, 581] width 15 height 15
click at [351, 638] on td at bounding box center [351, 627] width 24 height 24
click at [10, 635] on img at bounding box center [7, 626] width 13 height 44
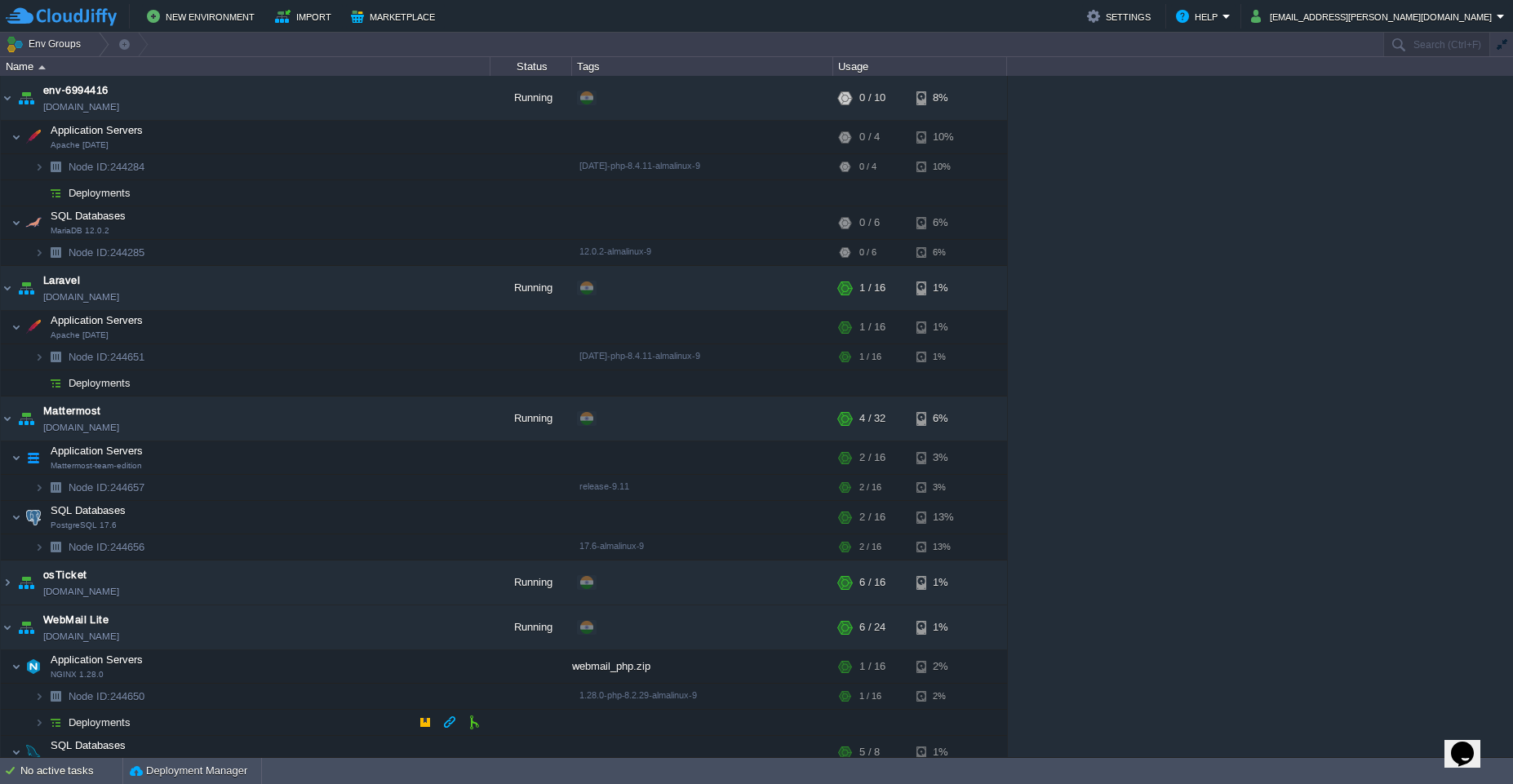
scroll to position [38, 0]
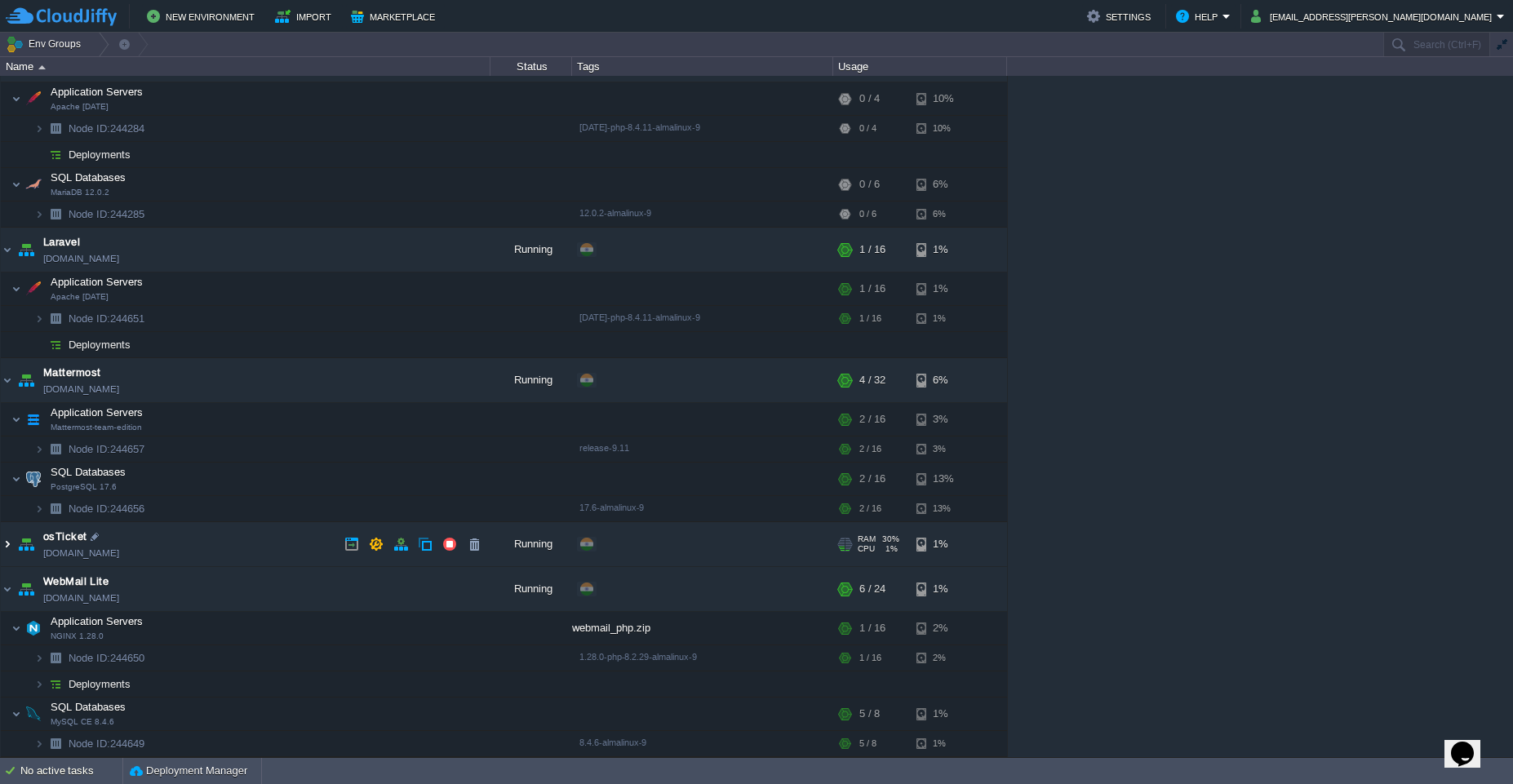
click at [4, 551] on img at bounding box center [7, 543] width 13 height 44
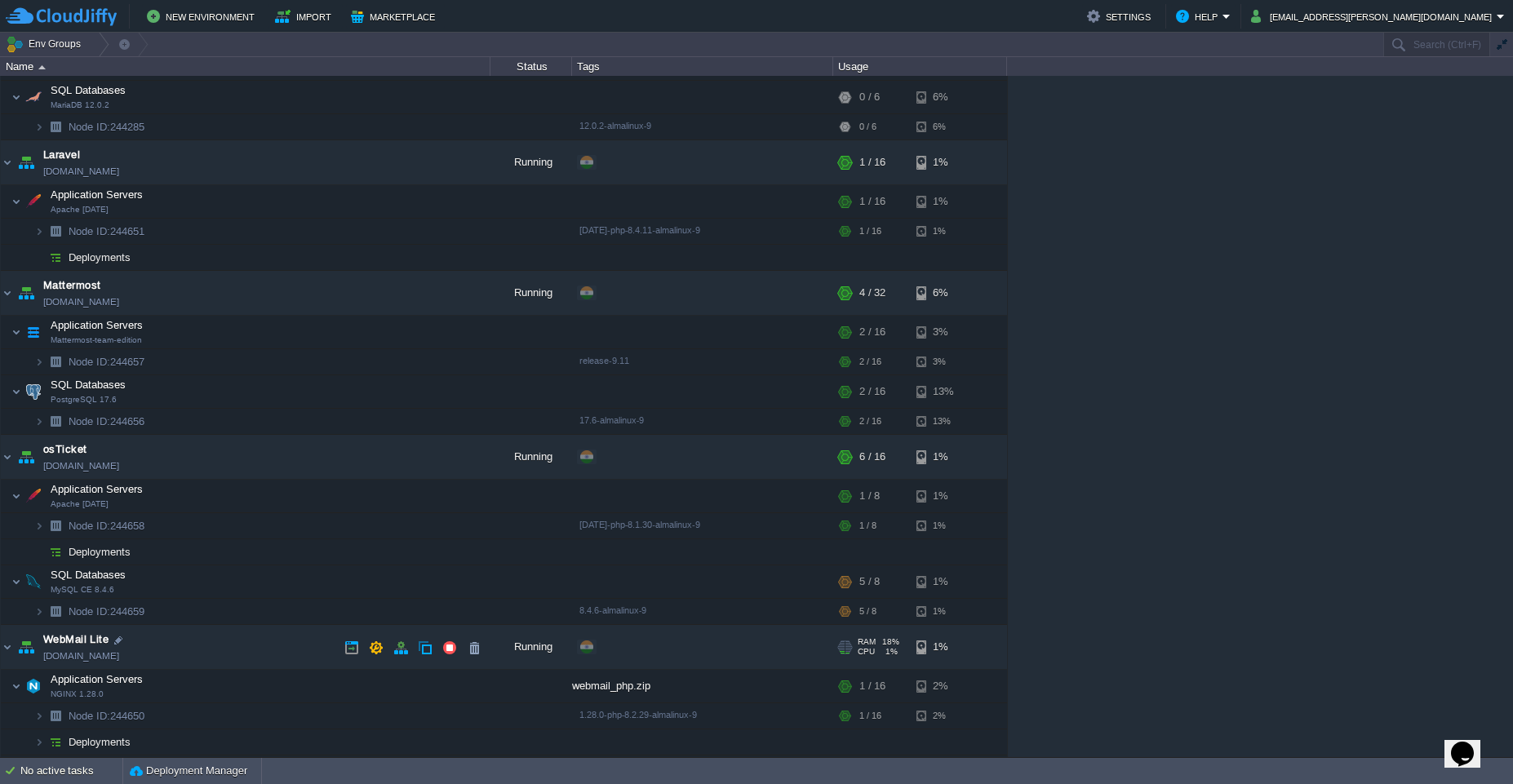
scroll to position [136, 0]
